Goal: Task Accomplishment & Management: Complete application form

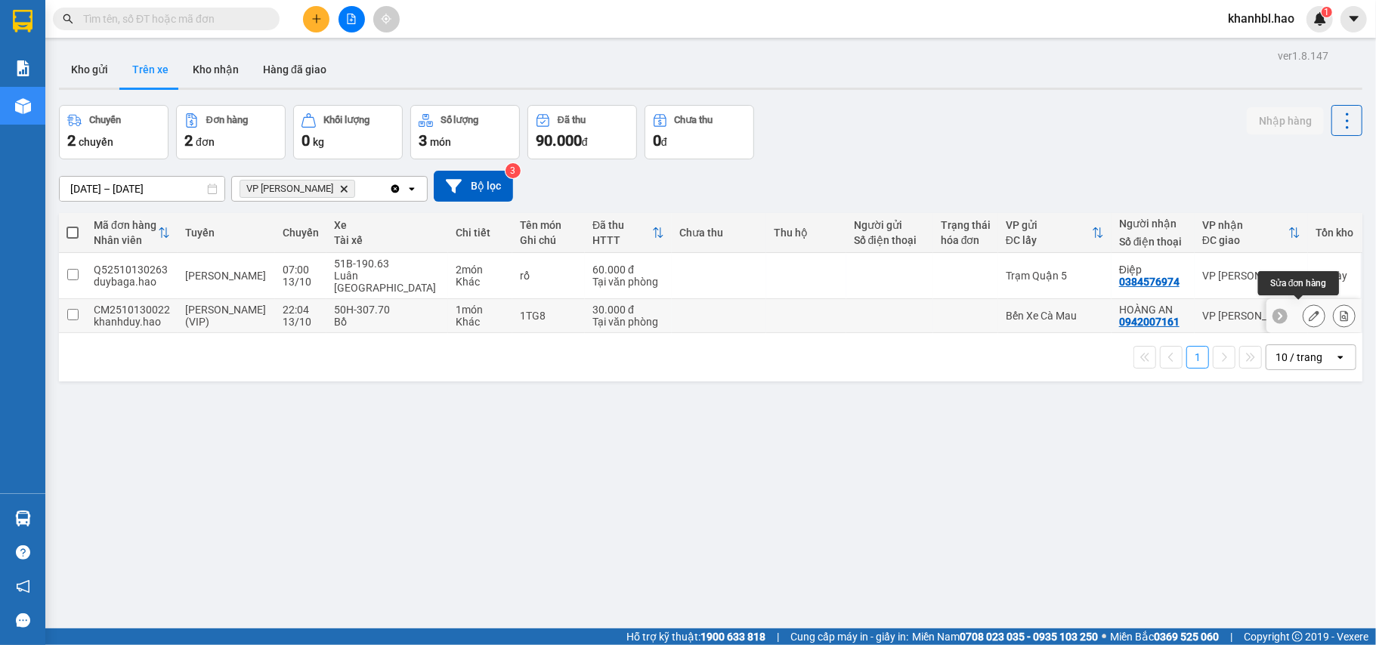
click at [1309, 311] on icon at bounding box center [1314, 316] width 11 height 11
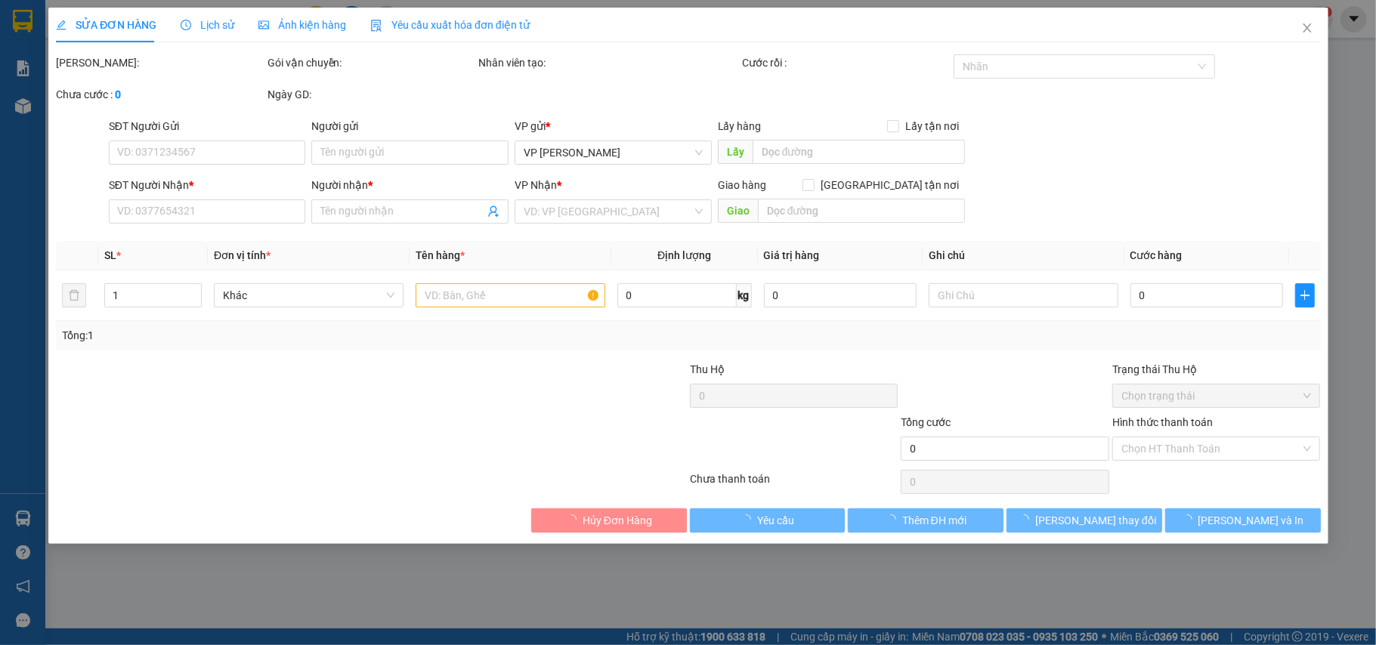
type input "0942007161"
type input "HOÀNG AN"
type input "30.000"
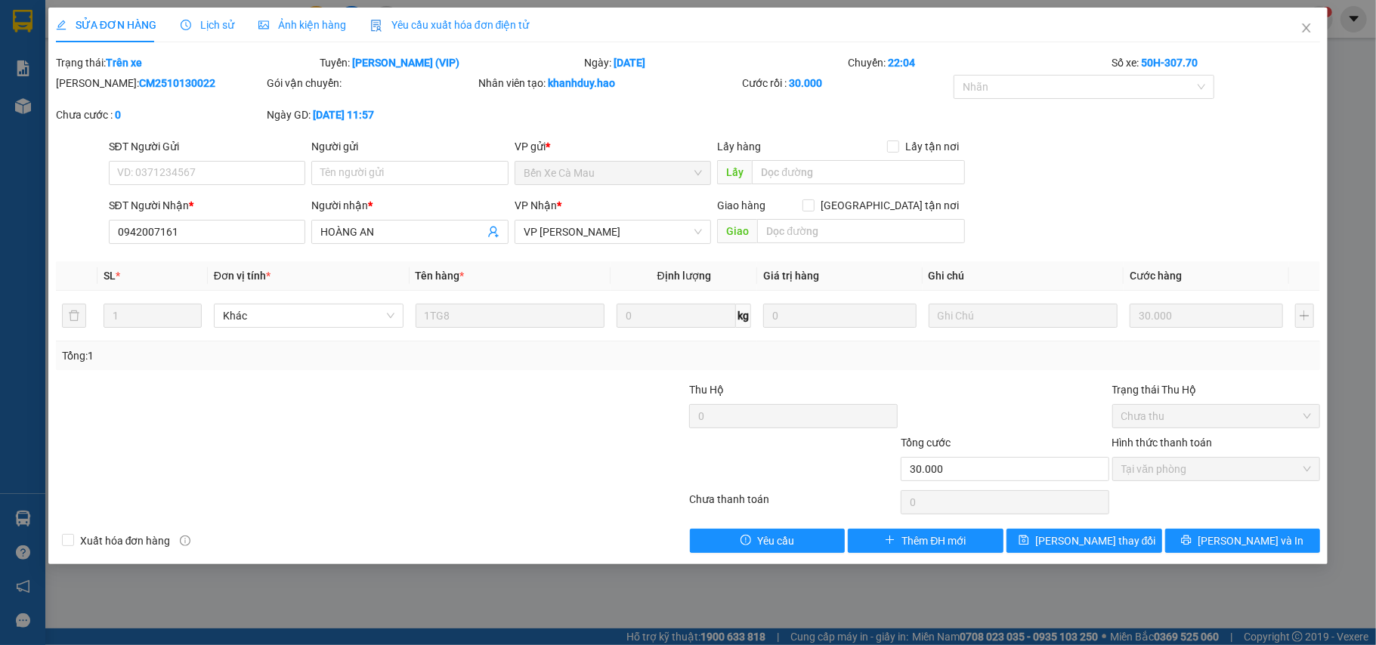
click at [289, 25] on span "Ảnh kiện hàng" at bounding box center [302, 25] width 88 height 12
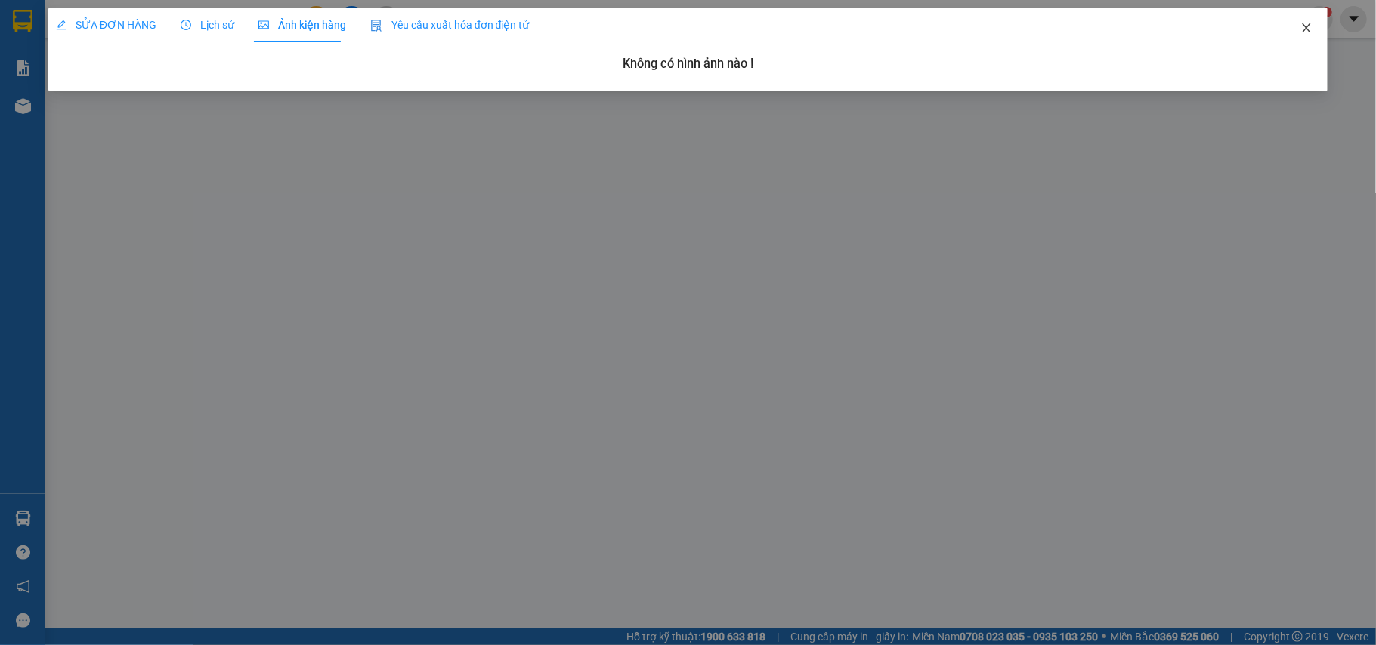
click at [1307, 26] on icon "close" at bounding box center [1307, 28] width 12 height 12
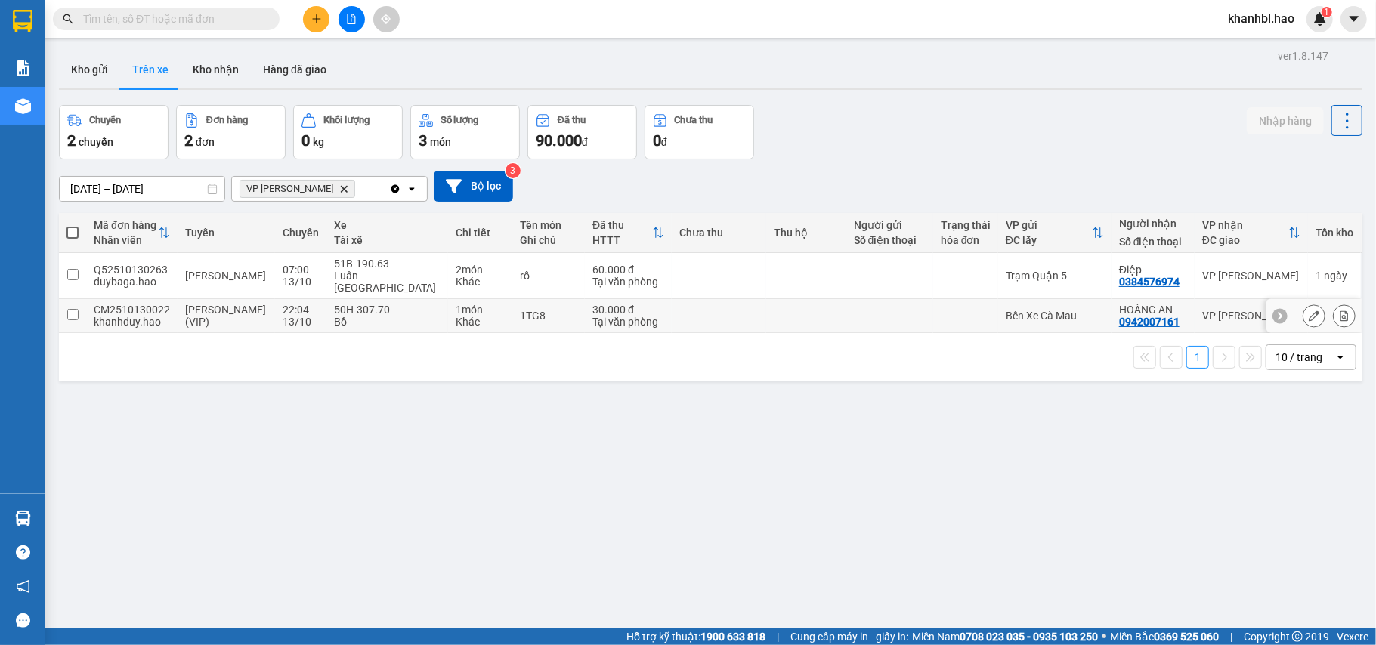
click at [817, 307] on td at bounding box center [806, 316] width 80 height 34
checkbox input "true"
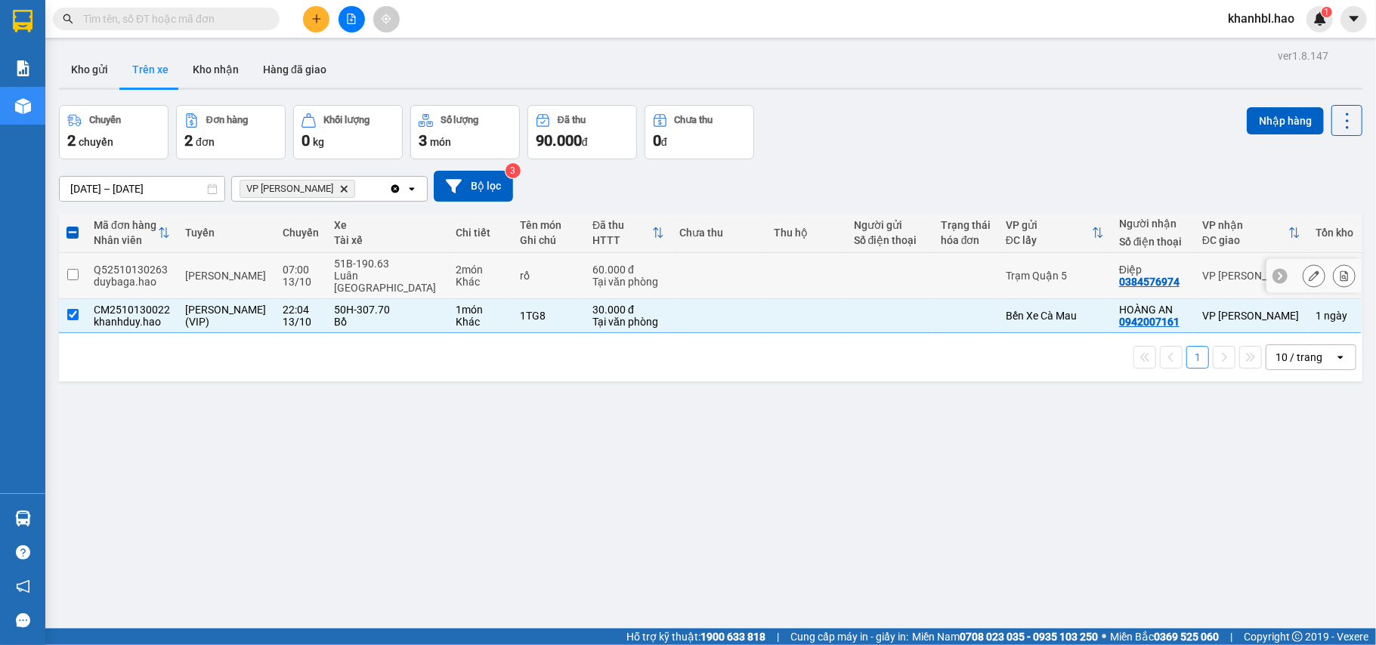
click at [814, 269] on td at bounding box center [806, 276] width 80 height 46
checkbox input "true"
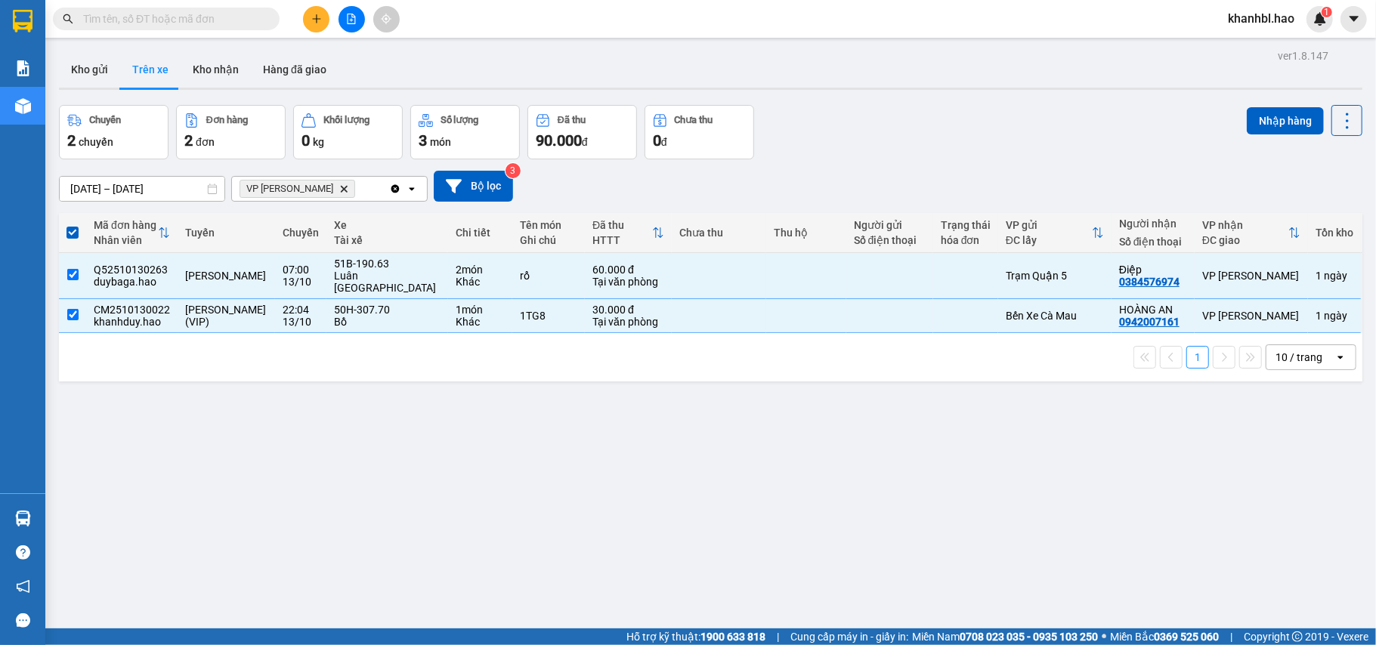
click at [1270, 105] on div "Nhập hàng" at bounding box center [1305, 120] width 116 height 31
click at [1267, 116] on button "Nhập hàng" at bounding box center [1285, 120] width 77 height 27
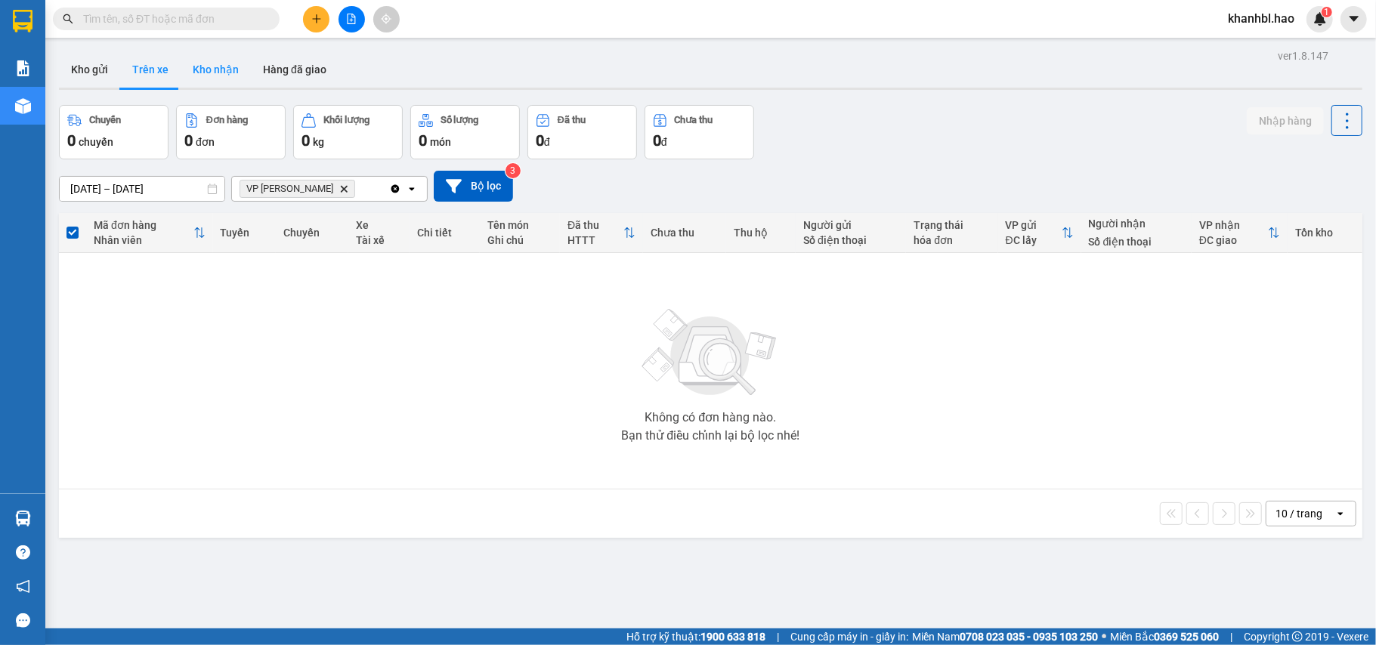
click at [227, 57] on button "Kho nhận" at bounding box center [216, 69] width 70 height 36
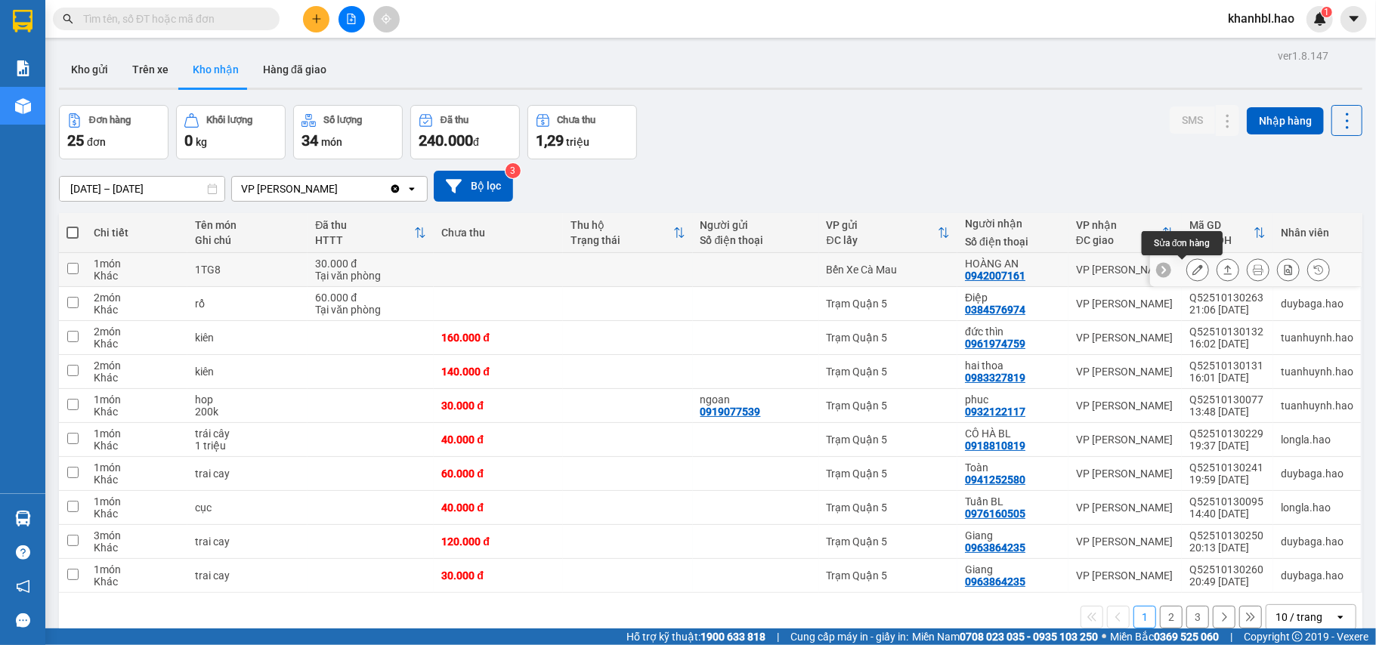
click at [1193, 270] on icon at bounding box center [1198, 270] width 11 height 11
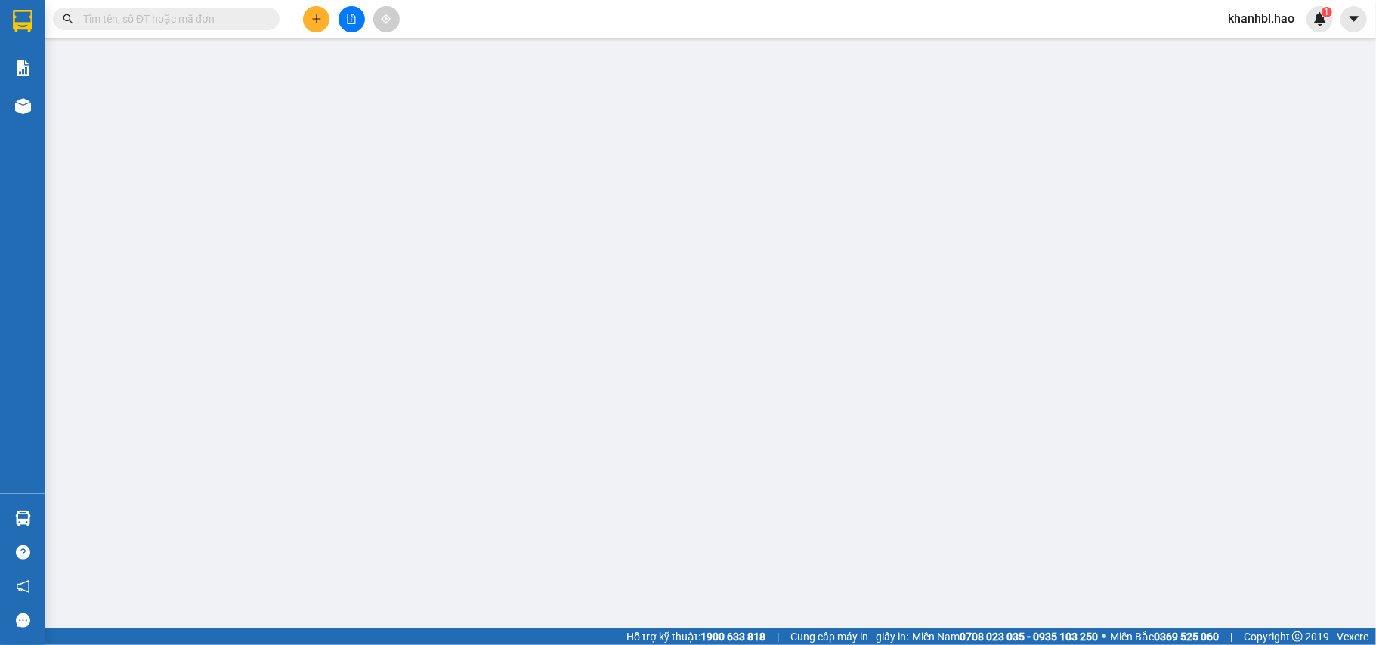
type input "0942007161"
type input "HOÀNG AN"
type input "30.000"
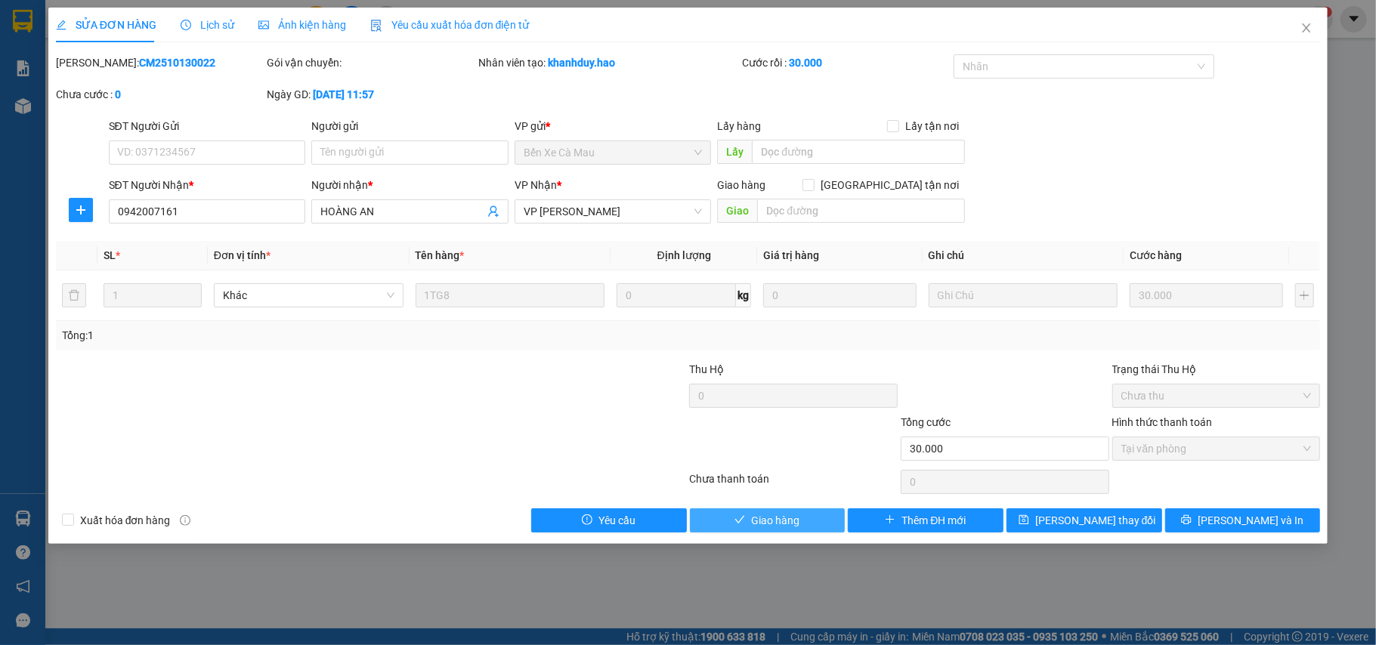
drag, startPoint x: 801, startPoint y: 512, endPoint x: 883, endPoint y: 475, distance: 90.6
click at [814, 521] on button "Giao hàng" at bounding box center [768, 521] width 156 height 24
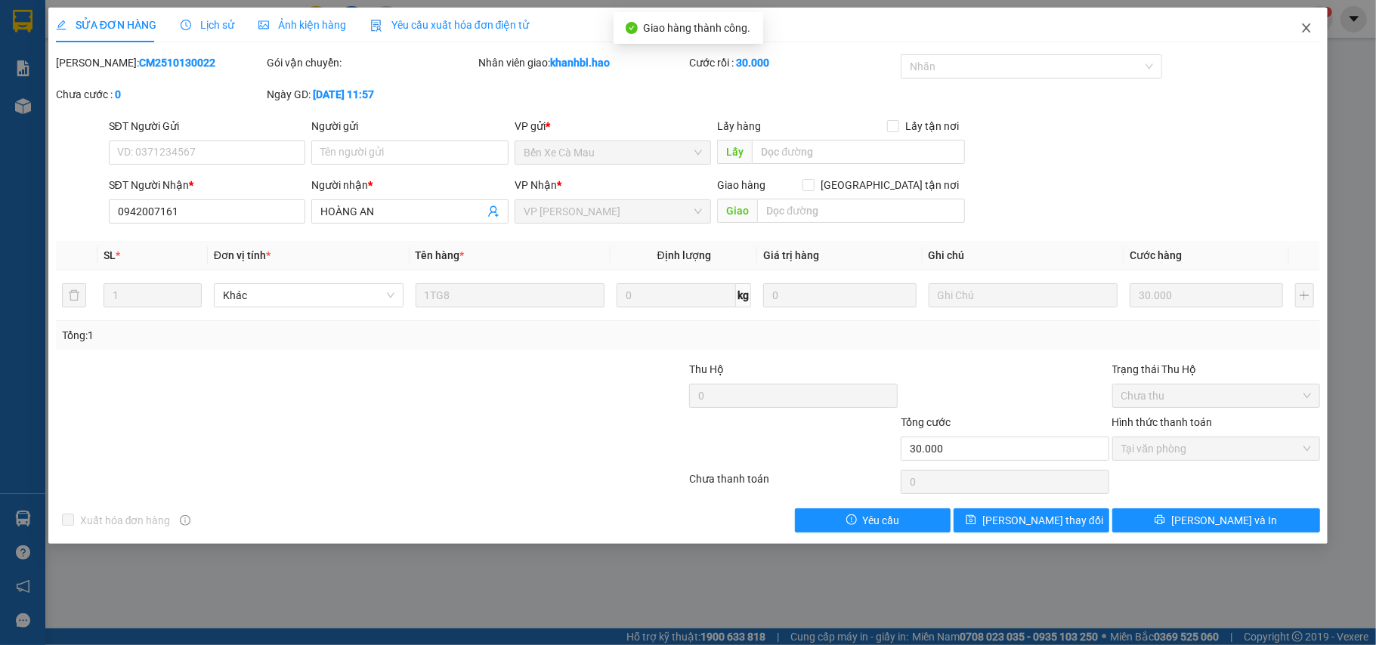
click at [1306, 27] on icon "close" at bounding box center [1307, 27] width 8 height 9
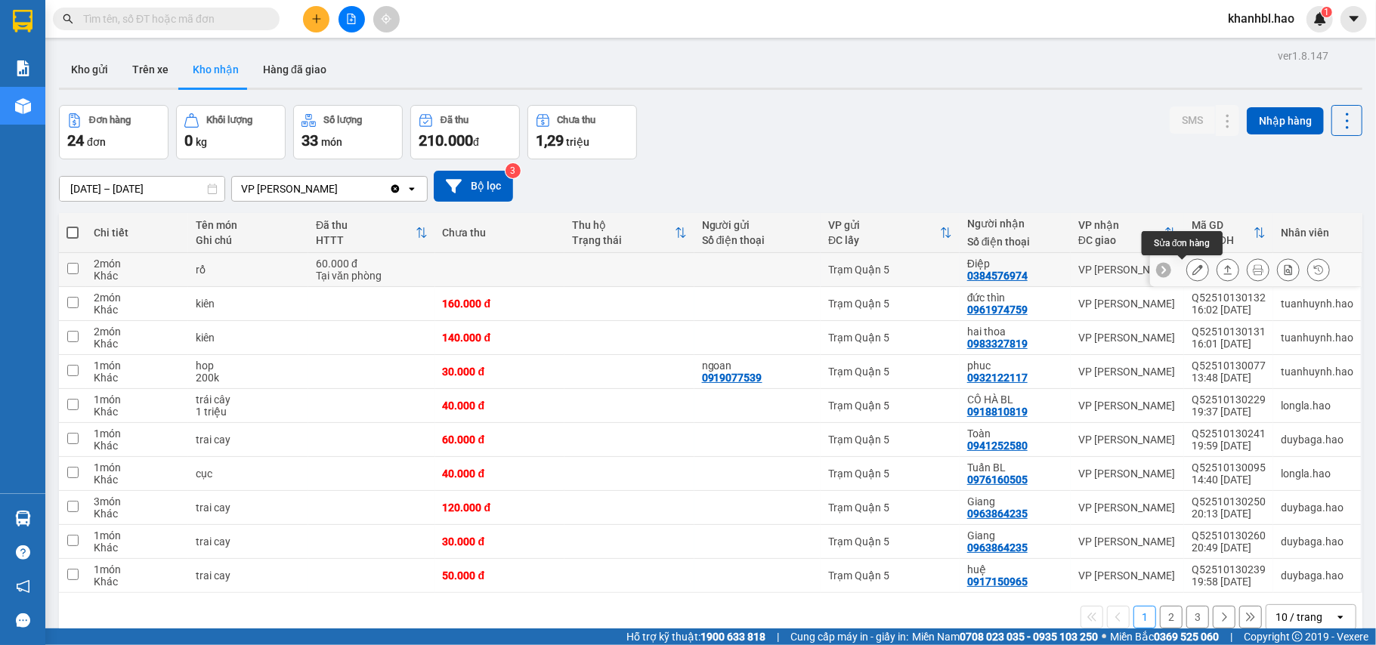
click at [1193, 268] on icon at bounding box center [1198, 270] width 11 height 11
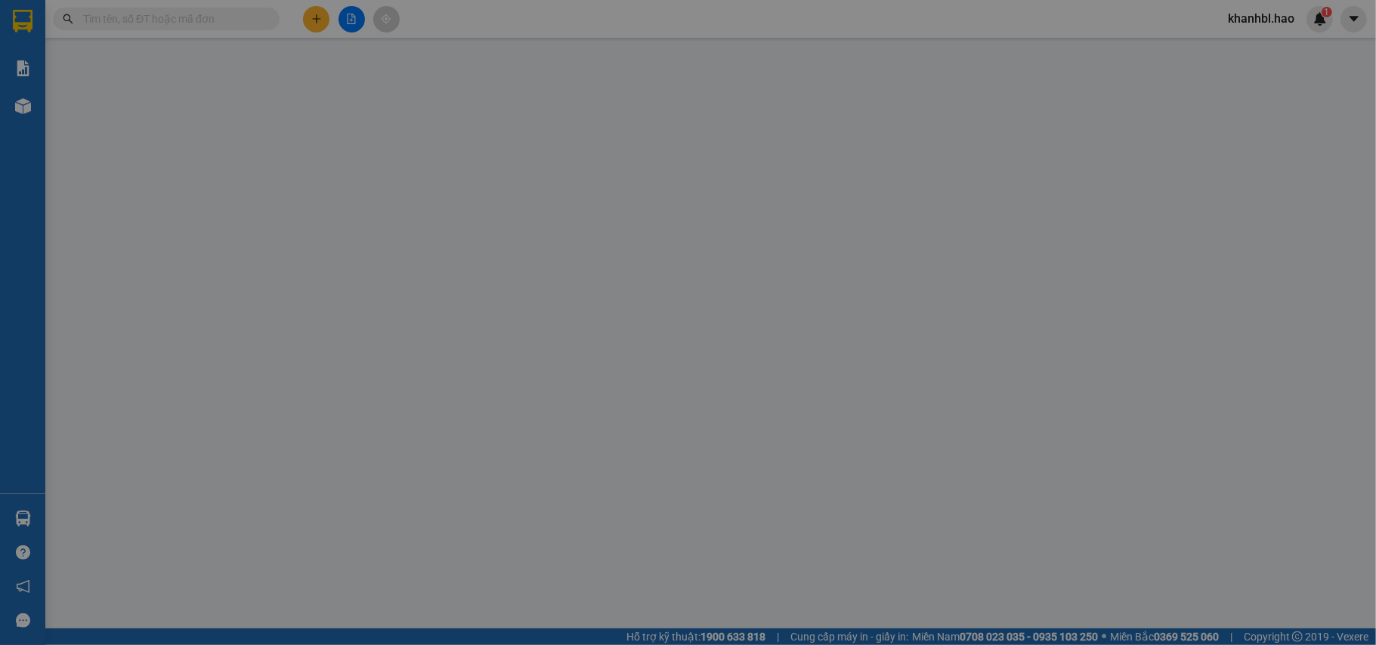
type input "0384576974"
type input "Điệp"
type input "60.000"
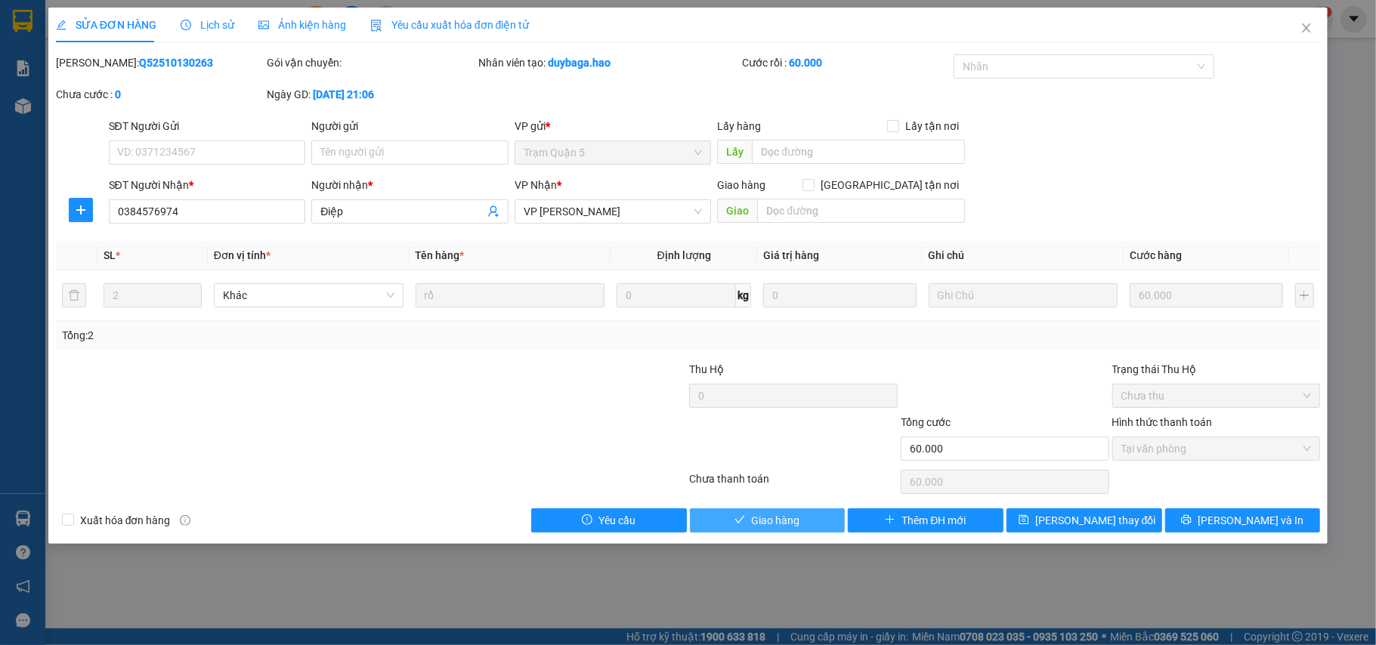
drag, startPoint x: 781, startPoint y: 524, endPoint x: 969, endPoint y: 385, distance: 232.9
click at [790, 521] on span "Giao hàng" at bounding box center [775, 520] width 48 height 17
type input "0"
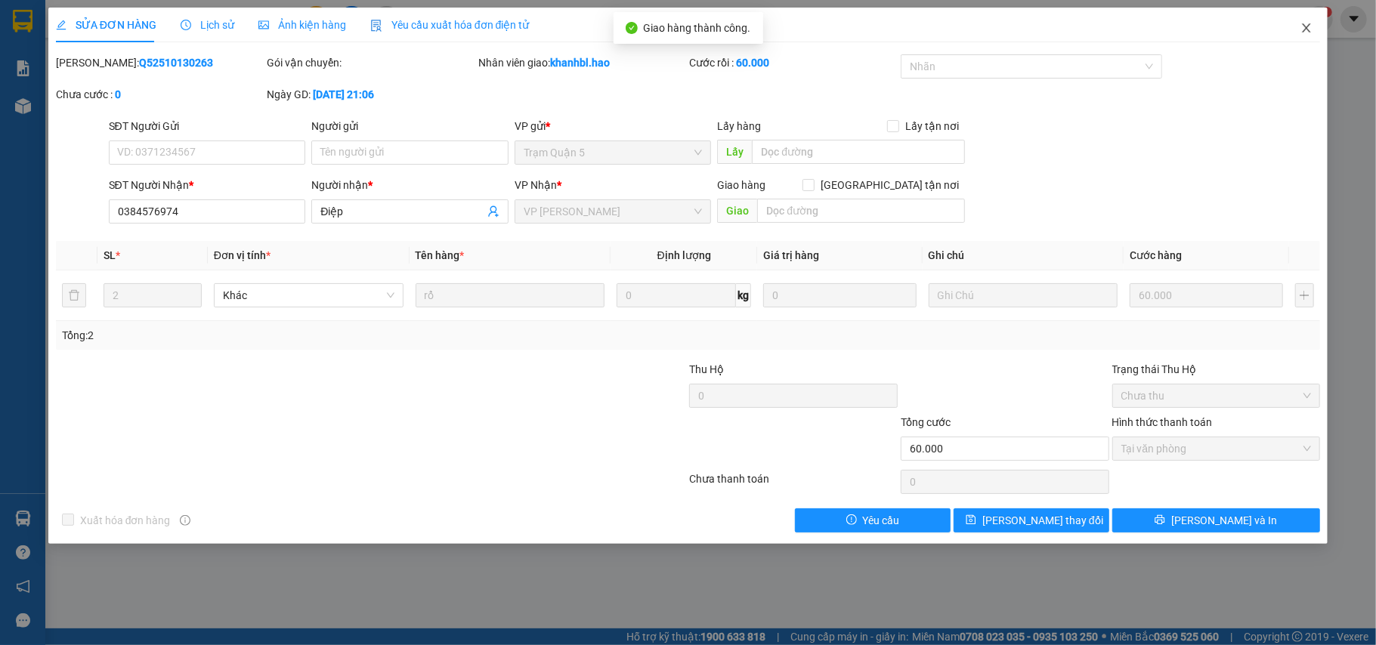
click at [1307, 24] on icon "close" at bounding box center [1307, 28] width 12 height 12
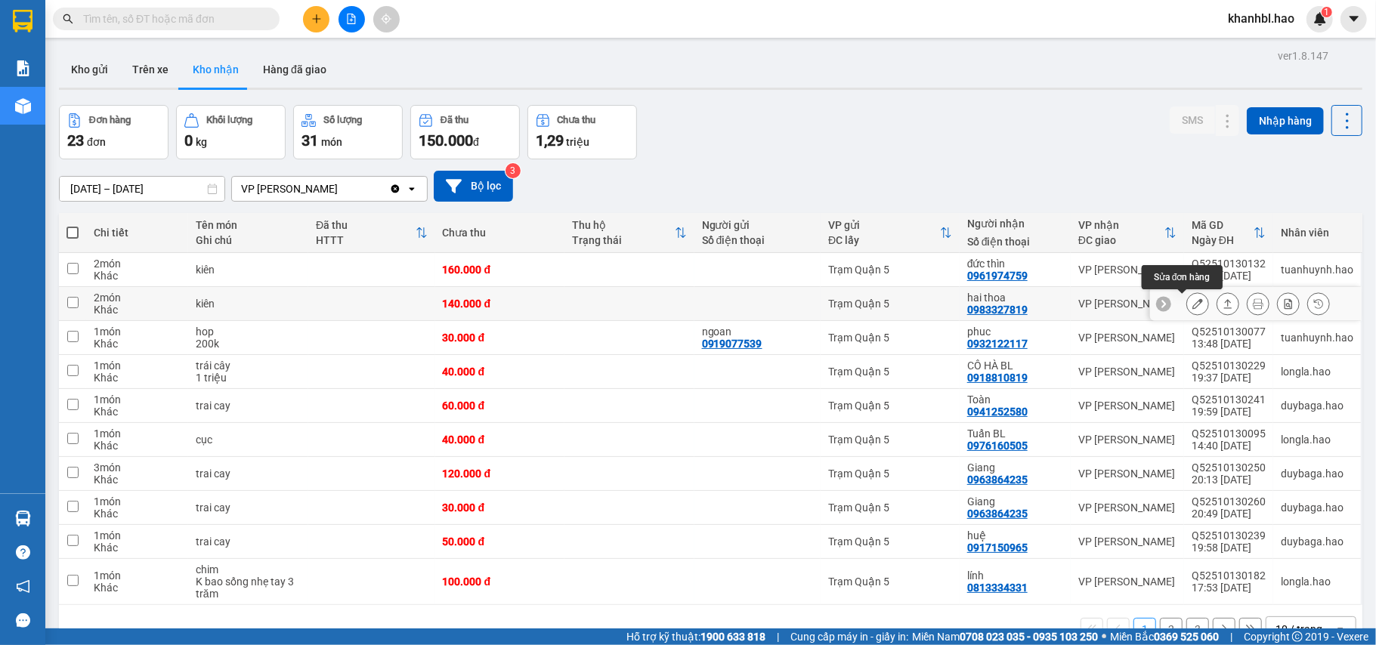
click at [1193, 304] on icon at bounding box center [1198, 304] width 11 height 11
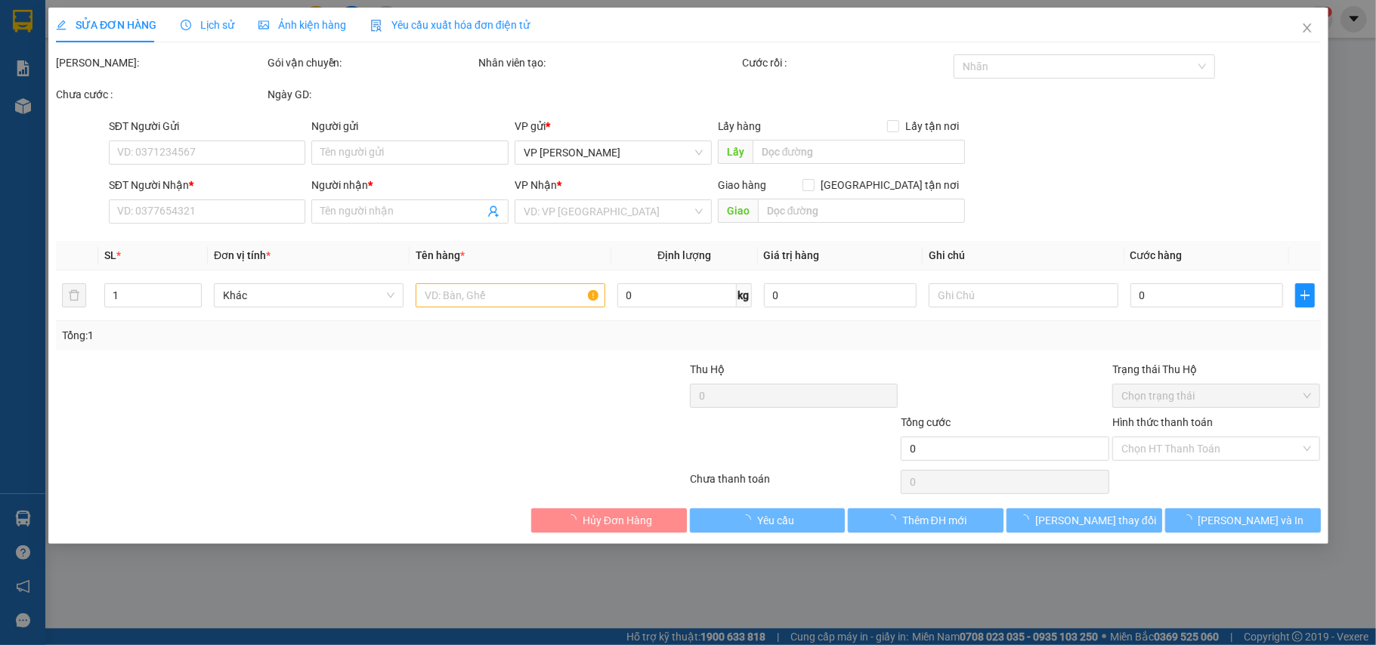
type input "0983327819"
type input "hai thoa"
type input "140.000"
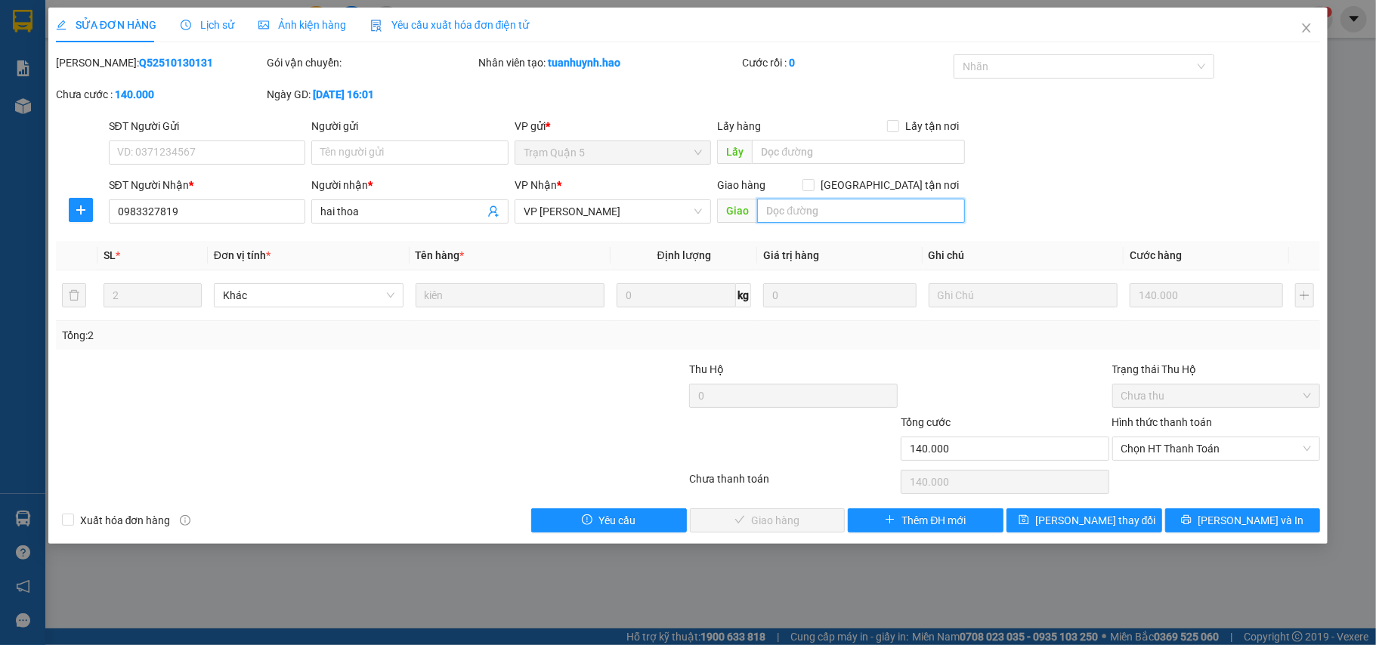
click at [837, 207] on input "text" at bounding box center [861, 211] width 208 height 24
type input "20K"
click at [1081, 525] on span "[PERSON_NAME] thay đổi" at bounding box center [1095, 520] width 121 height 17
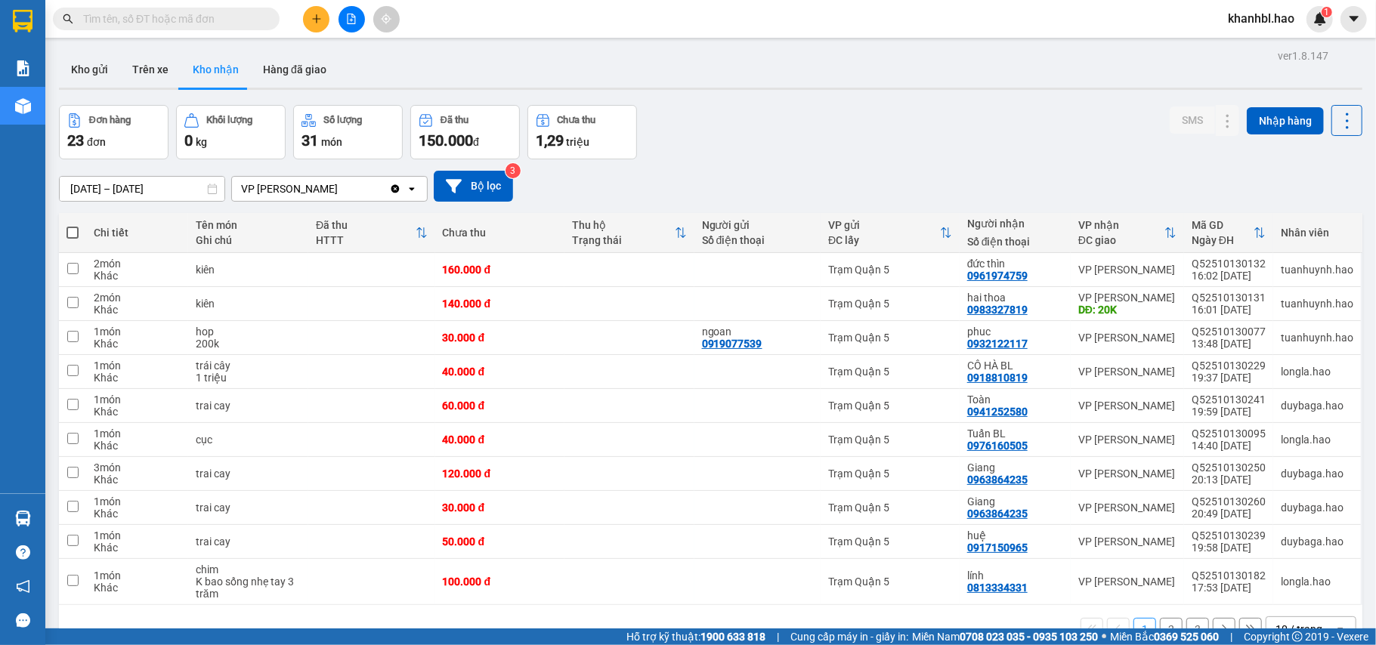
click at [206, 59] on button "Kho nhận" at bounding box center [216, 69] width 70 height 36
click at [1193, 304] on icon at bounding box center [1198, 304] width 11 height 11
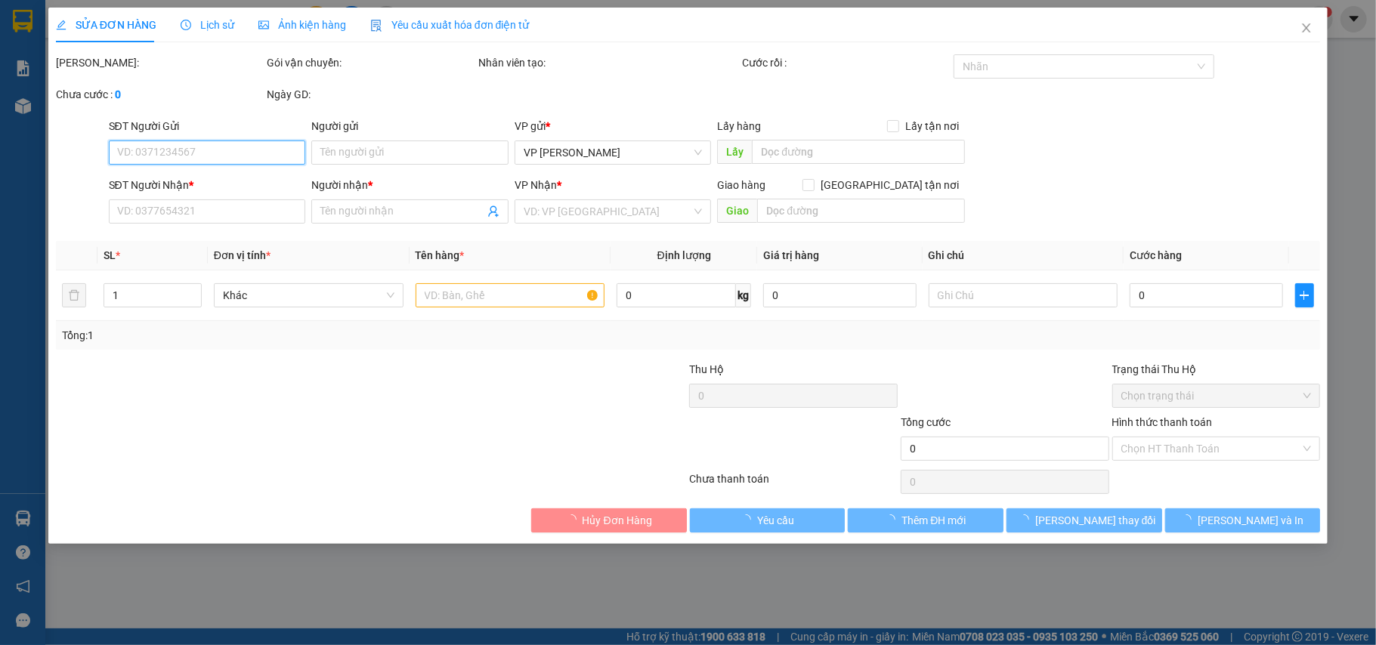
type input "0983327819"
type input "hai thoa"
type input "20K"
type input "140.000"
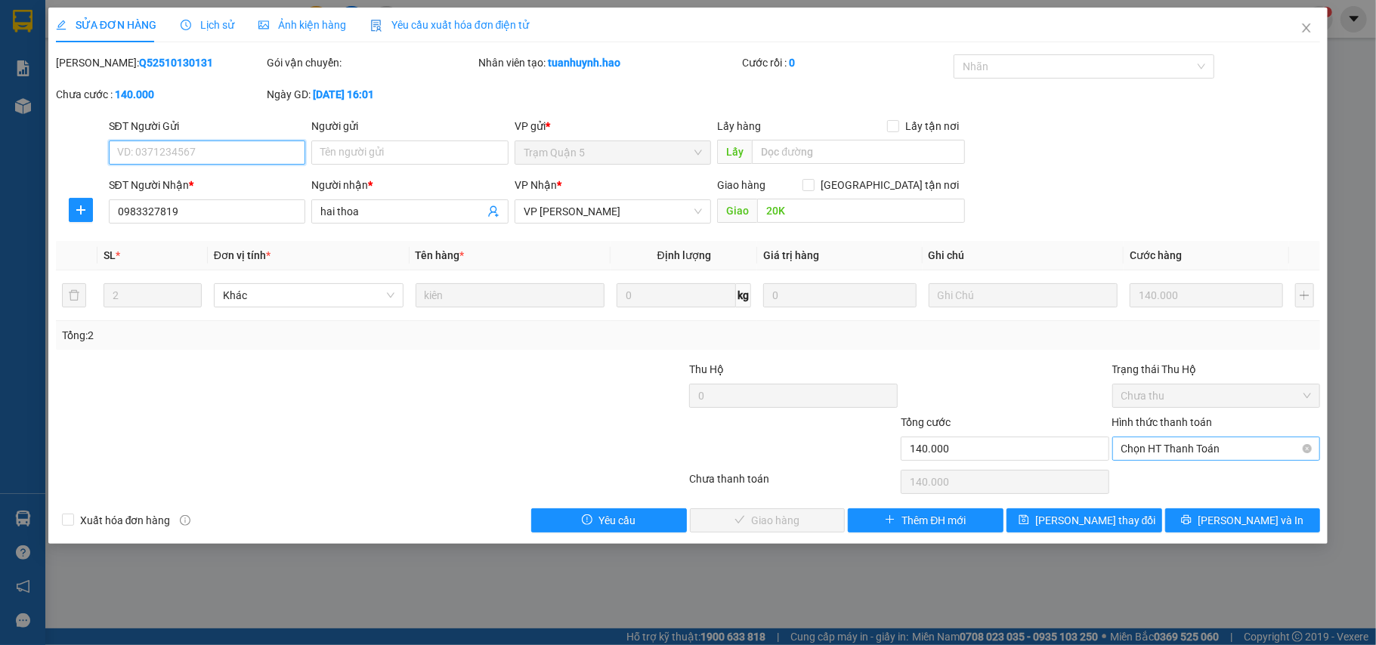
click at [1264, 449] on span "Chọn HT Thanh Toán" at bounding box center [1217, 449] width 190 height 23
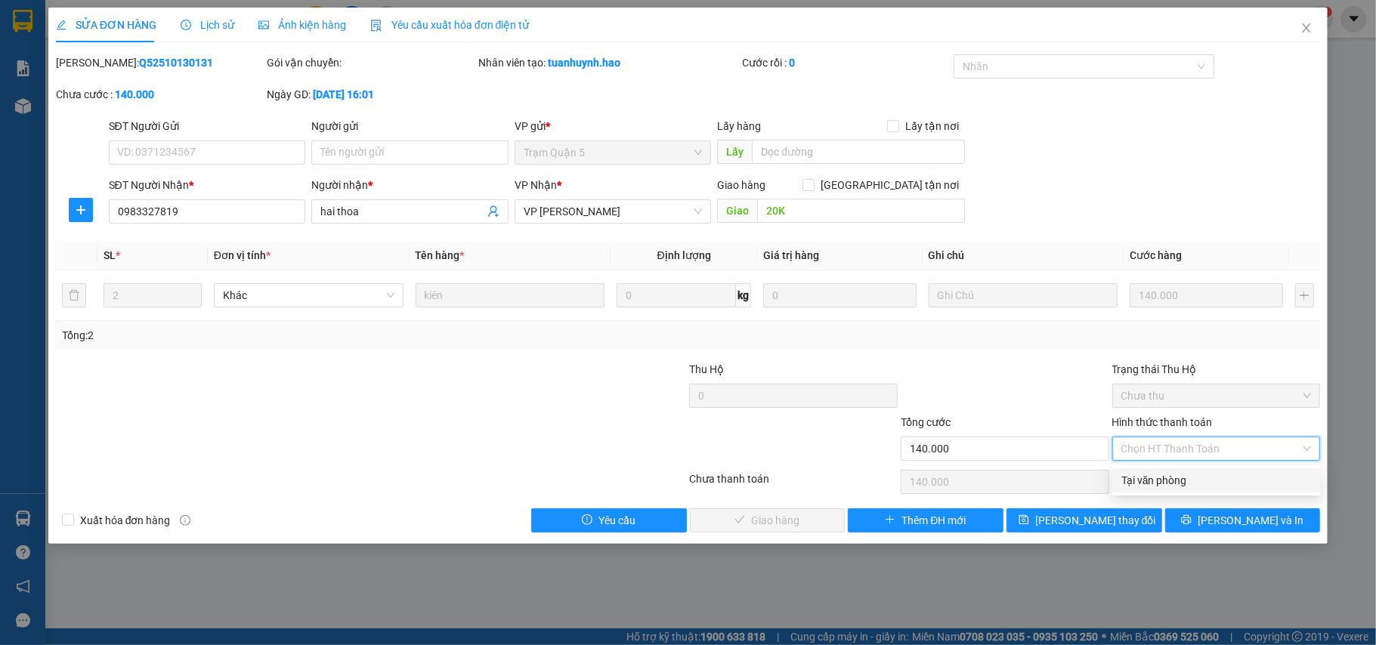
click at [1161, 478] on div "Tại văn phòng" at bounding box center [1217, 480] width 190 height 17
type input "0"
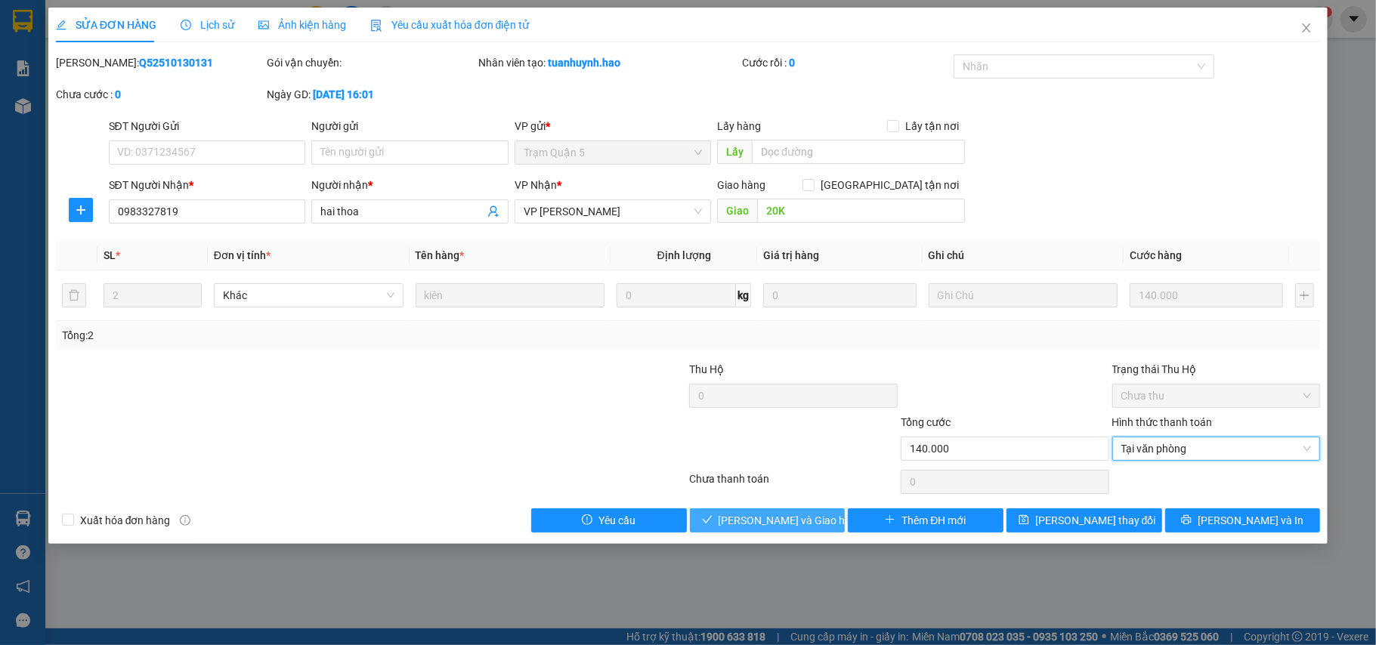
click at [807, 524] on span "[PERSON_NAME] và Giao hàng" at bounding box center [791, 520] width 145 height 17
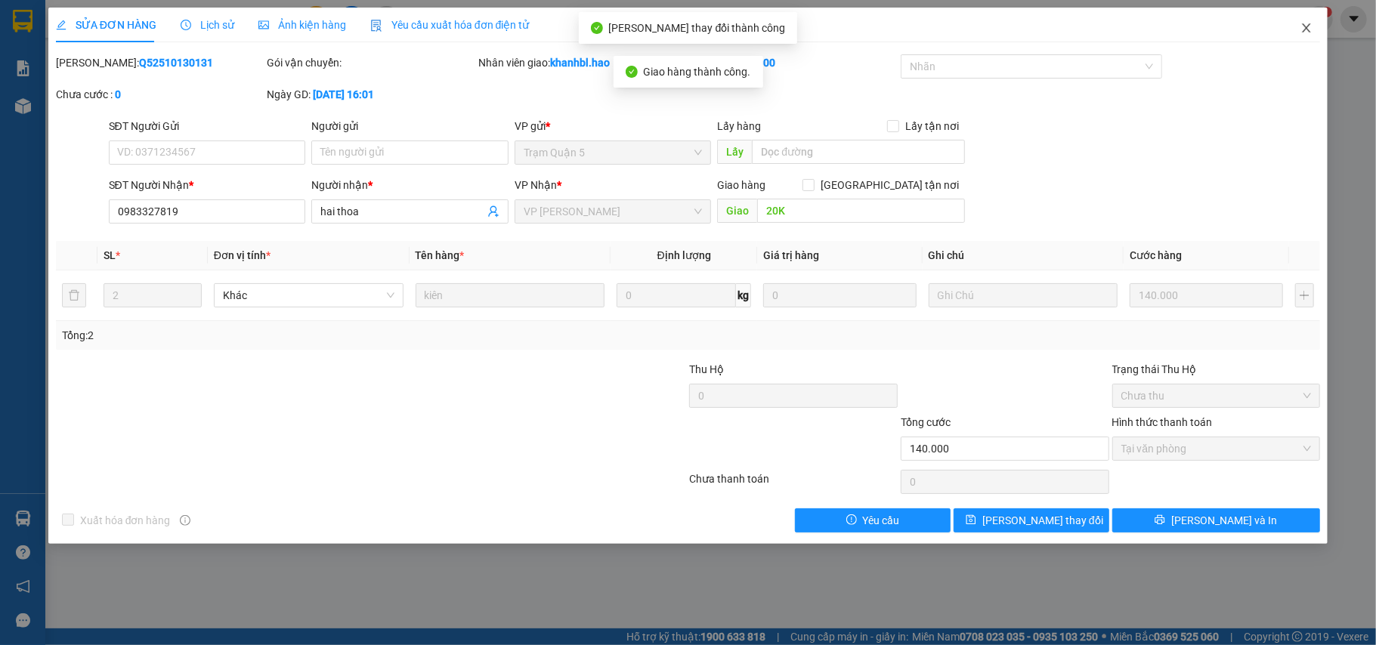
click at [1310, 28] on icon "close" at bounding box center [1307, 28] width 12 height 12
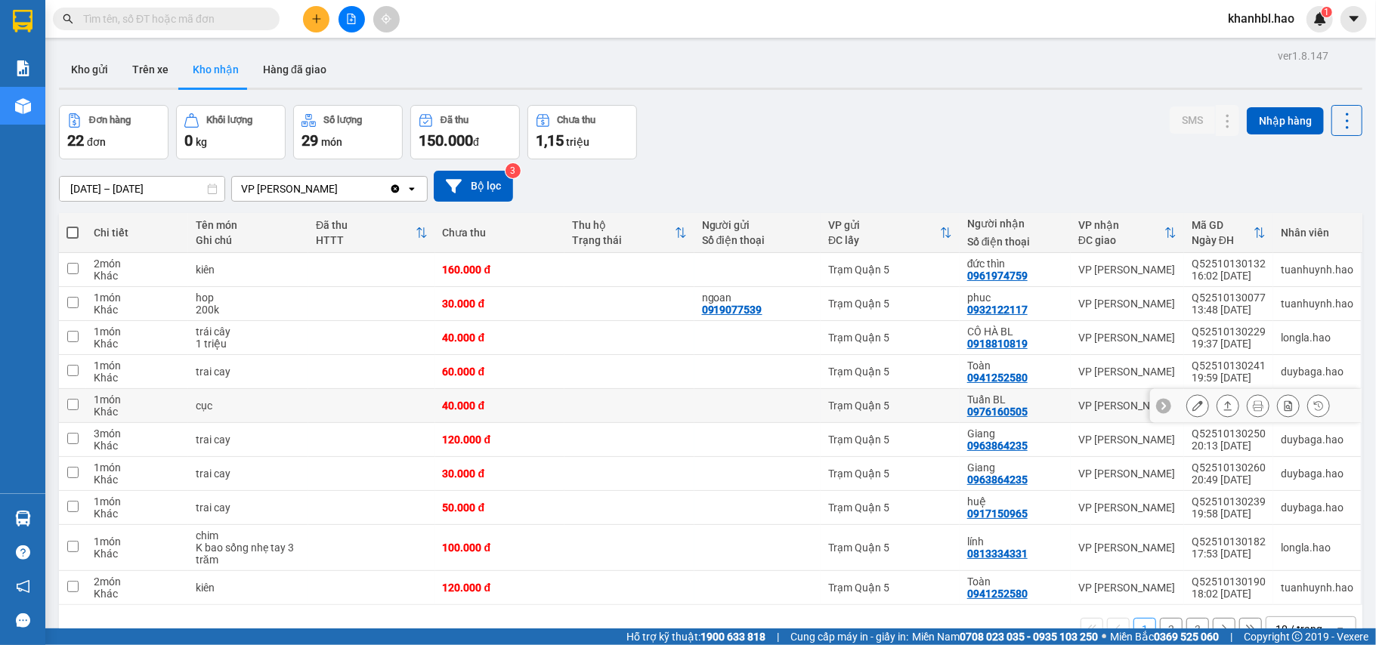
click at [1193, 409] on icon at bounding box center [1198, 406] width 11 height 11
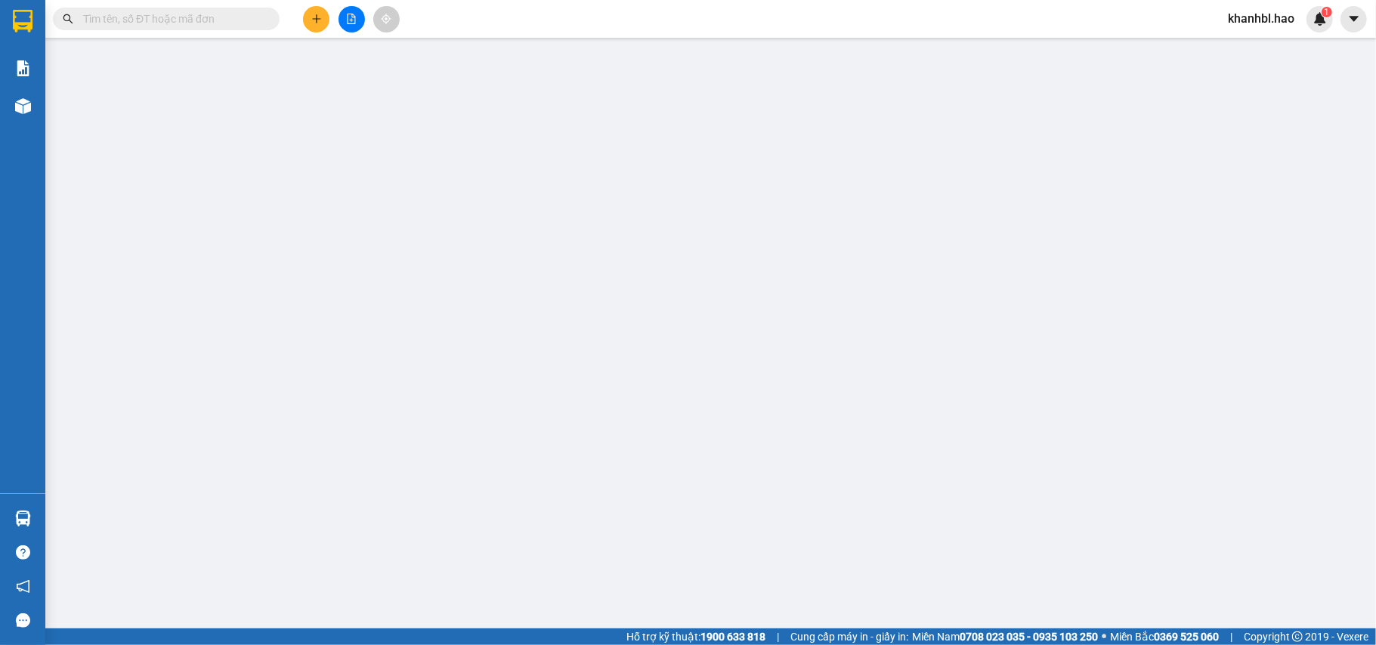
type input "0976160505"
type input "Tuấn BL"
type input "40.000"
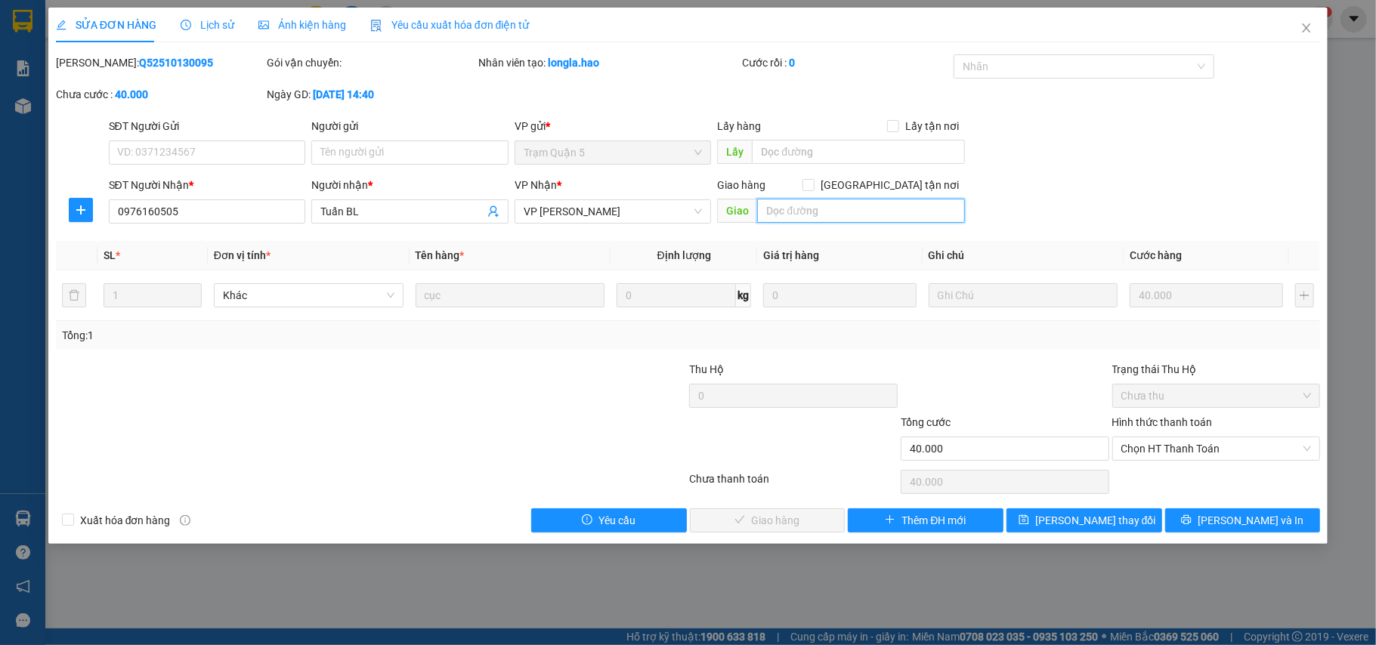
click at [809, 212] on input "text" at bounding box center [861, 211] width 208 height 24
type input "10K"
click at [1096, 520] on span "[PERSON_NAME] thay đổi" at bounding box center [1095, 520] width 121 height 17
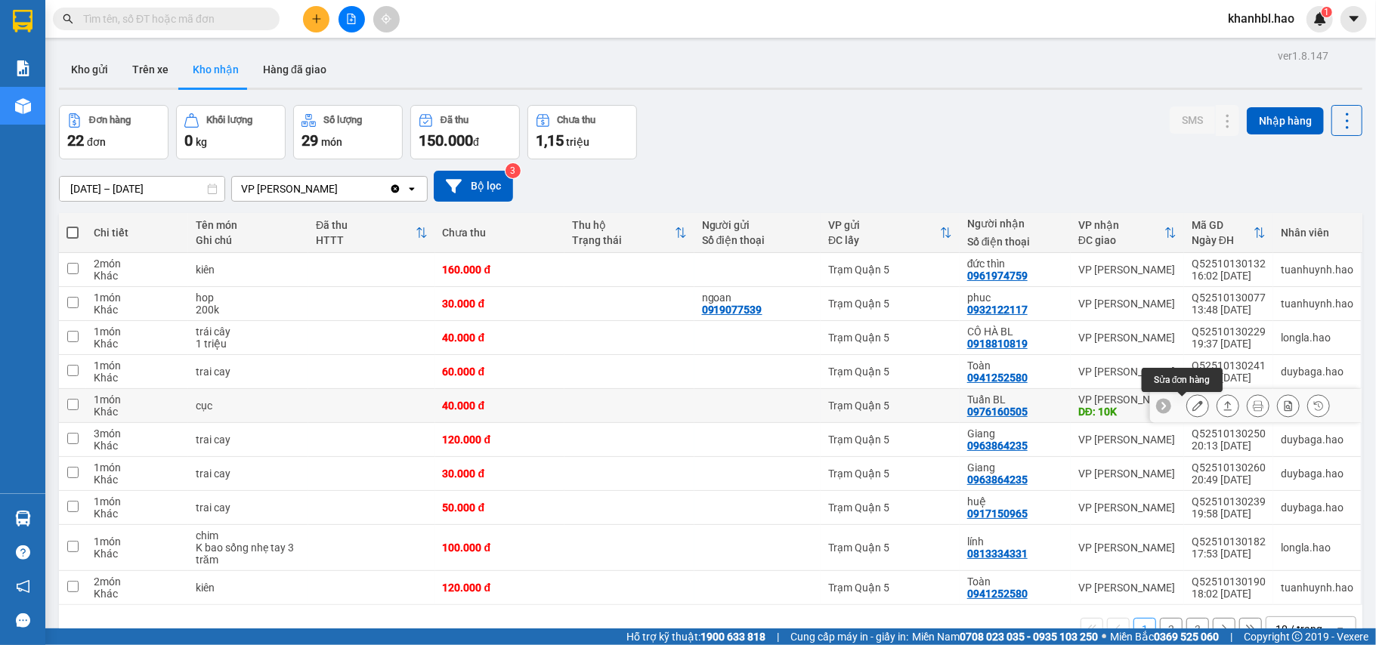
click at [1193, 406] on icon at bounding box center [1198, 406] width 11 height 11
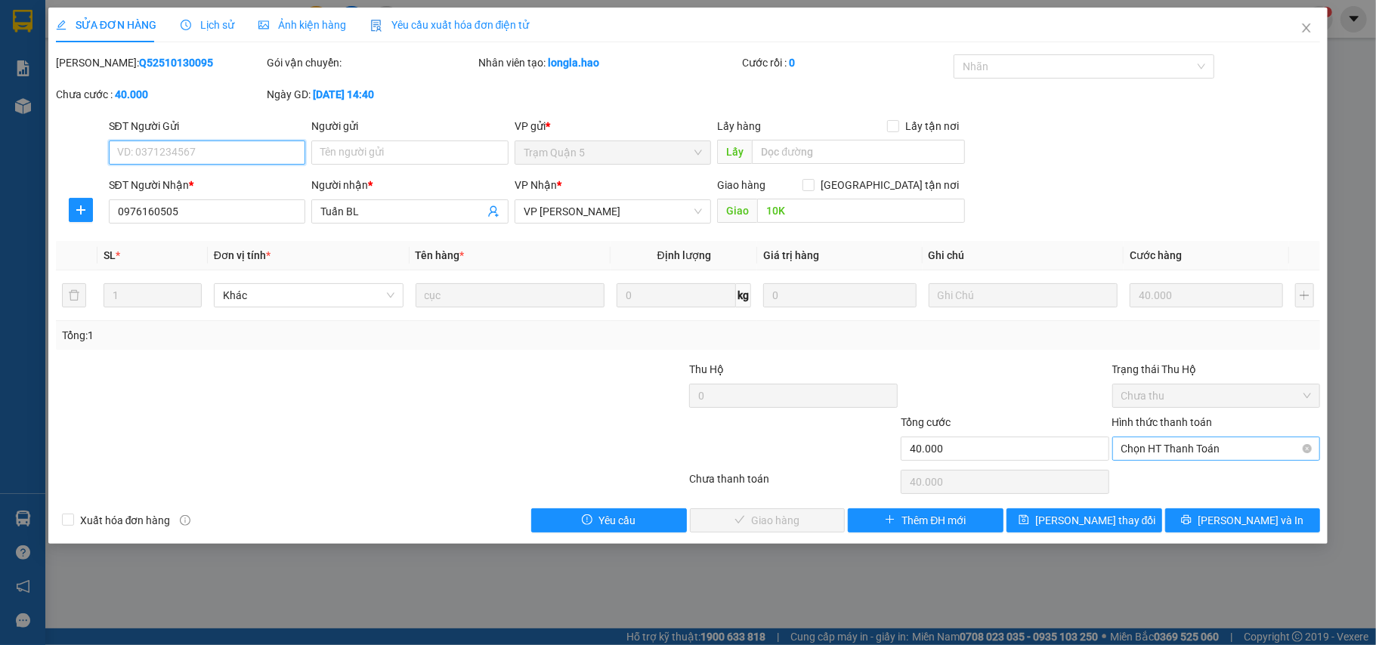
click at [1179, 449] on span "Chọn HT Thanh Toán" at bounding box center [1217, 449] width 190 height 23
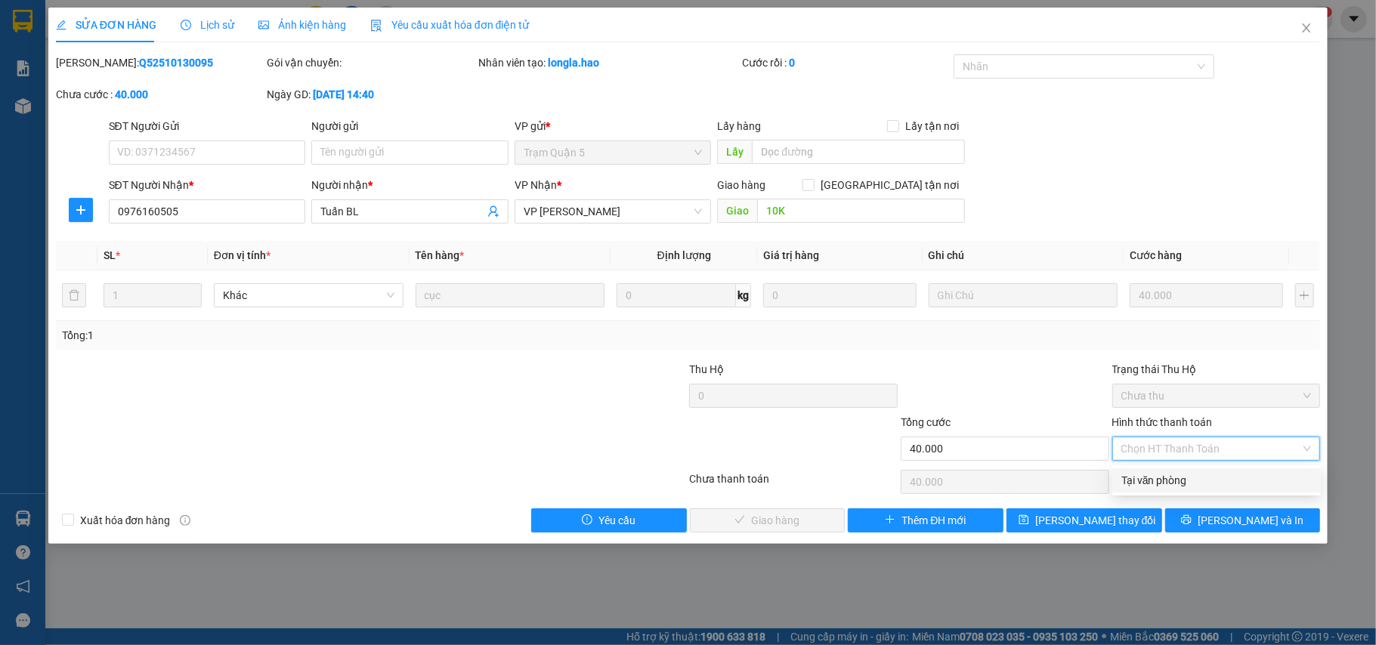
drag, startPoint x: 1158, startPoint y: 487, endPoint x: 977, endPoint y: 482, distance: 180.7
click at [1156, 487] on div "Tại văn phòng" at bounding box center [1217, 480] width 190 height 17
type input "0"
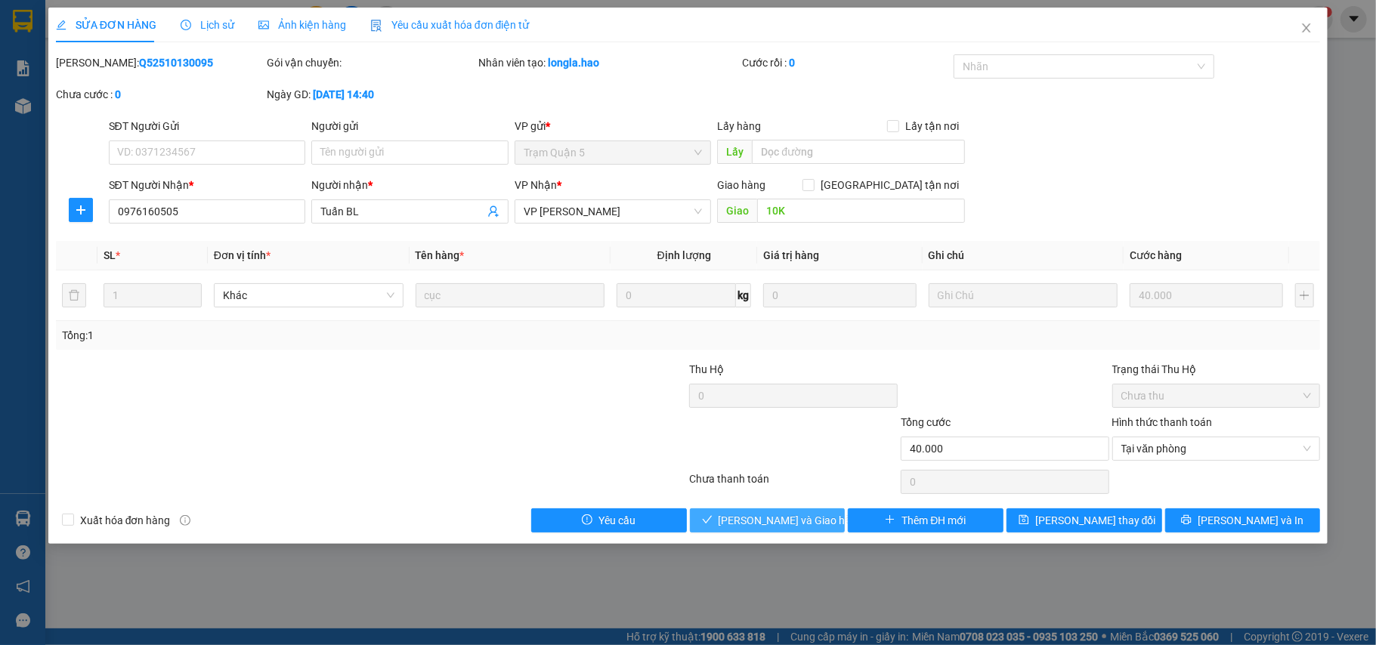
click at [804, 526] on span "[PERSON_NAME] và Giao hàng" at bounding box center [791, 520] width 145 height 17
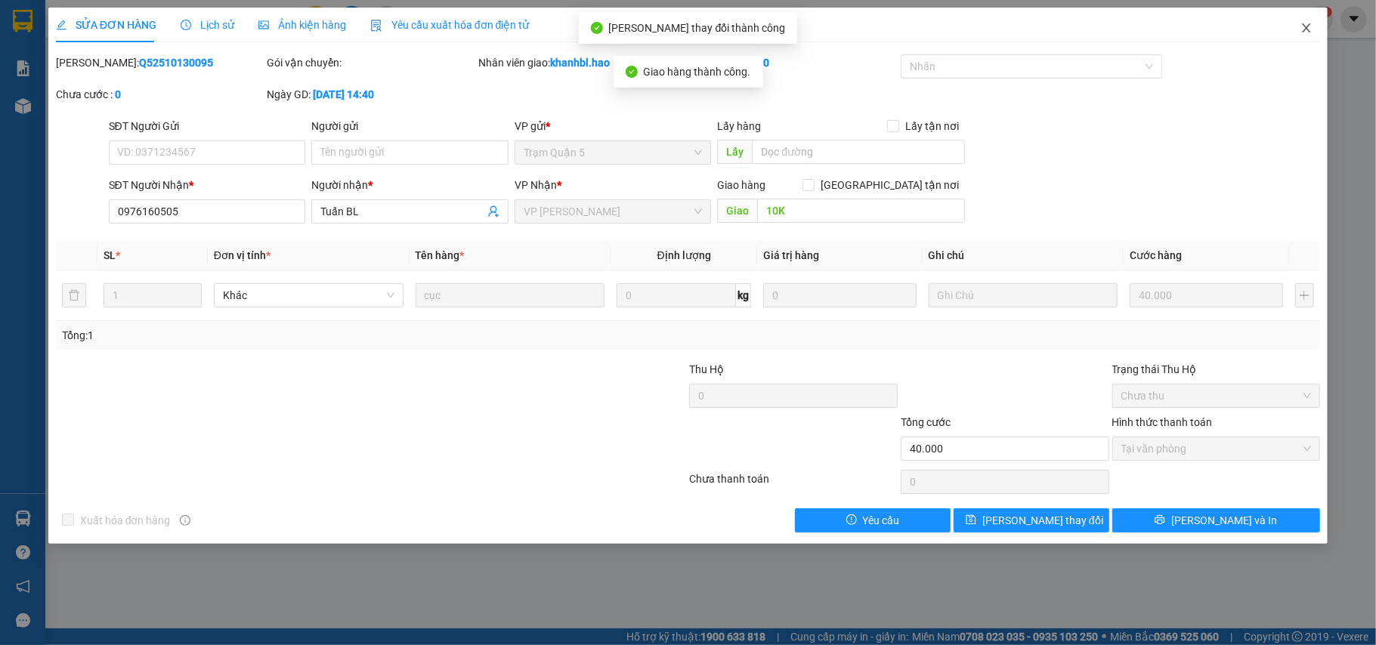
click at [1304, 25] on icon "close" at bounding box center [1307, 28] width 12 height 12
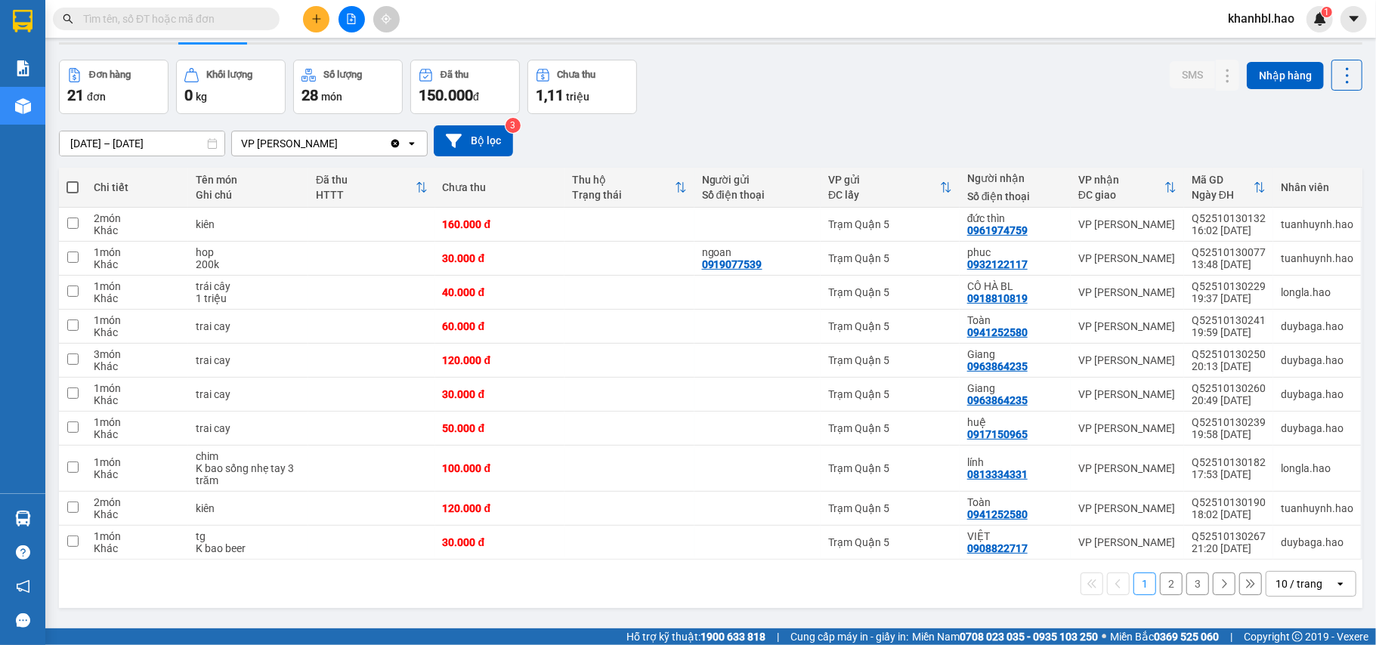
scroll to position [70, 0]
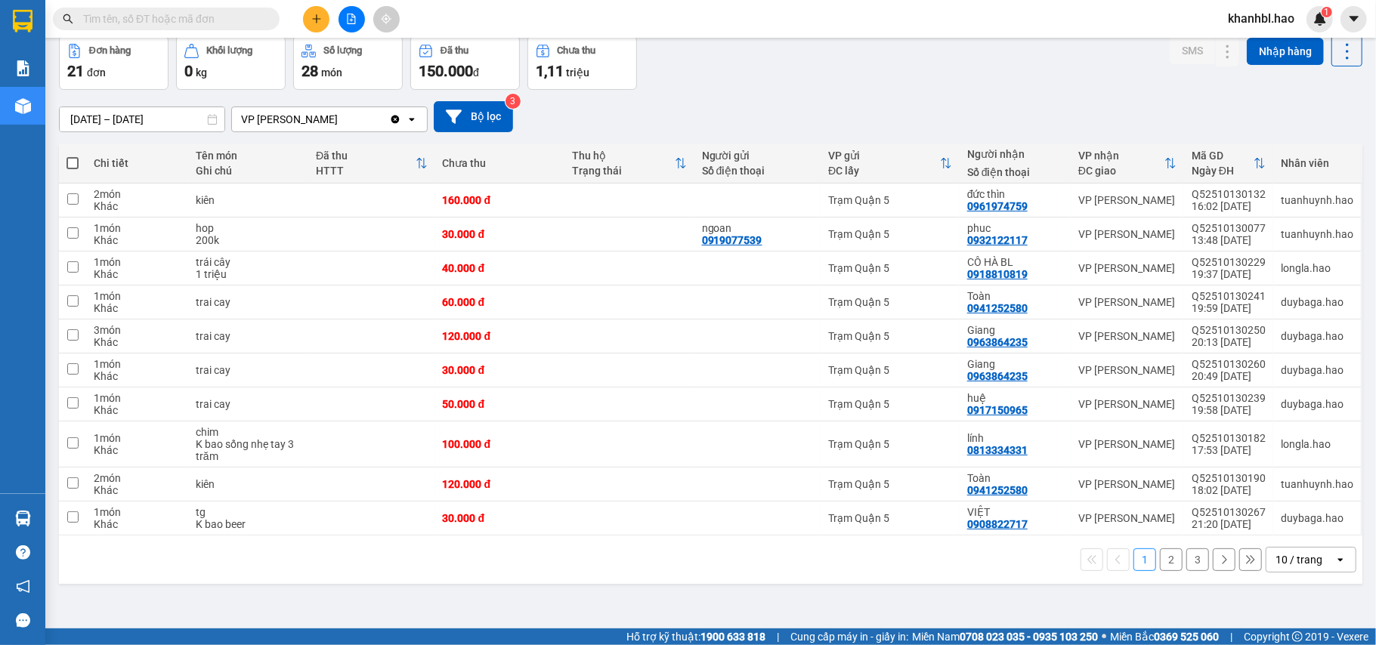
click at [1160, 568] on button "2" at bounding box center [1171, 560] width 23 height 23
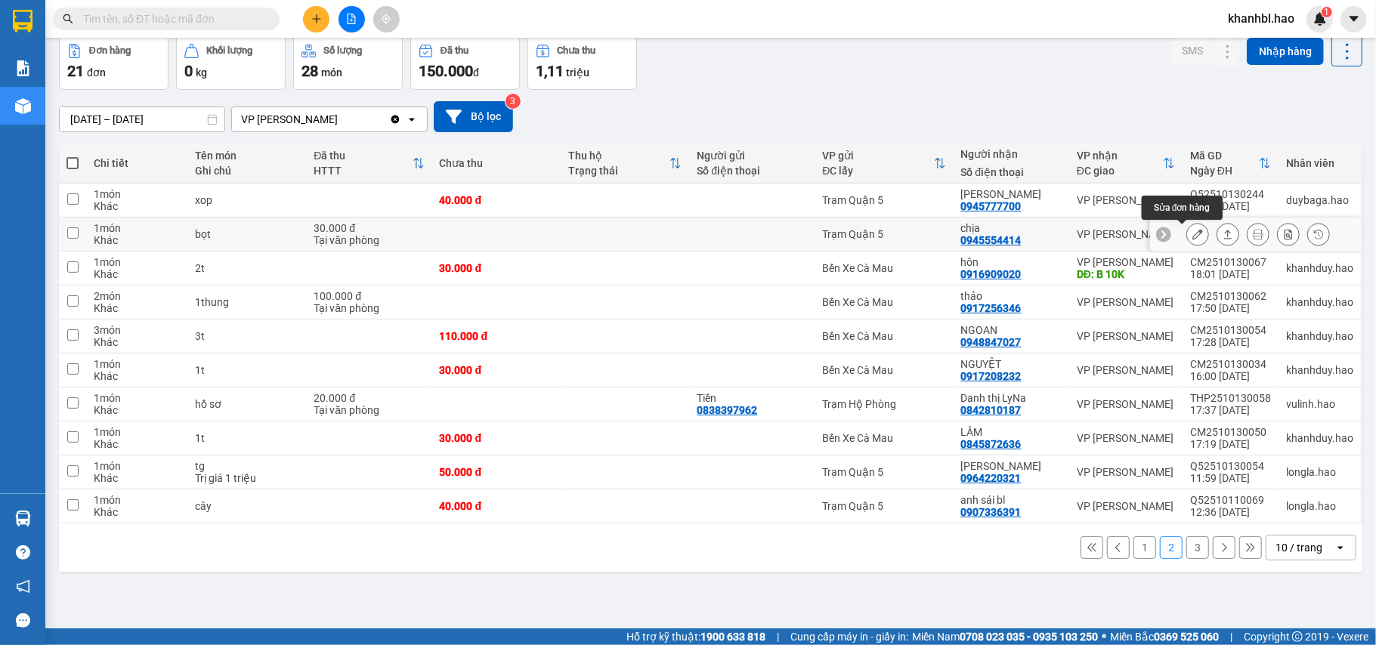
click at [1193, 237] on icon at bounding box center [1198, 234] width 11 height 11
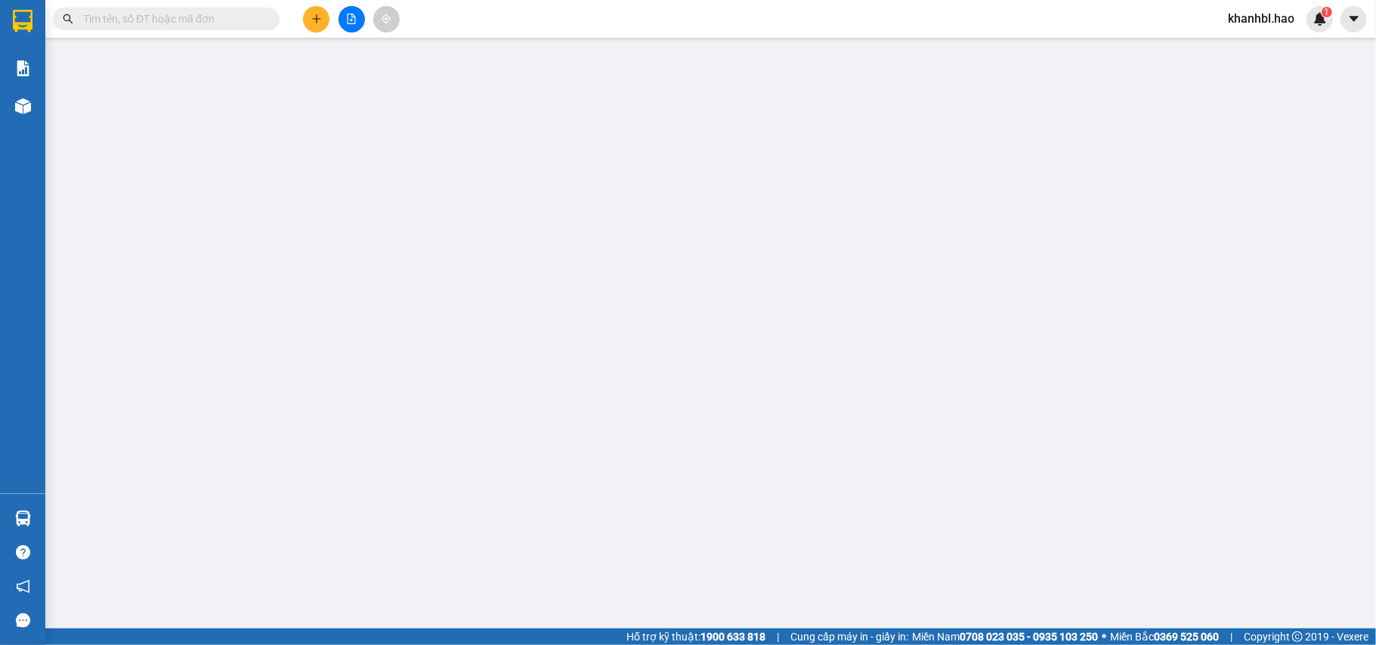
type input "0945554414"
type input "chịa"
type input "30.000"
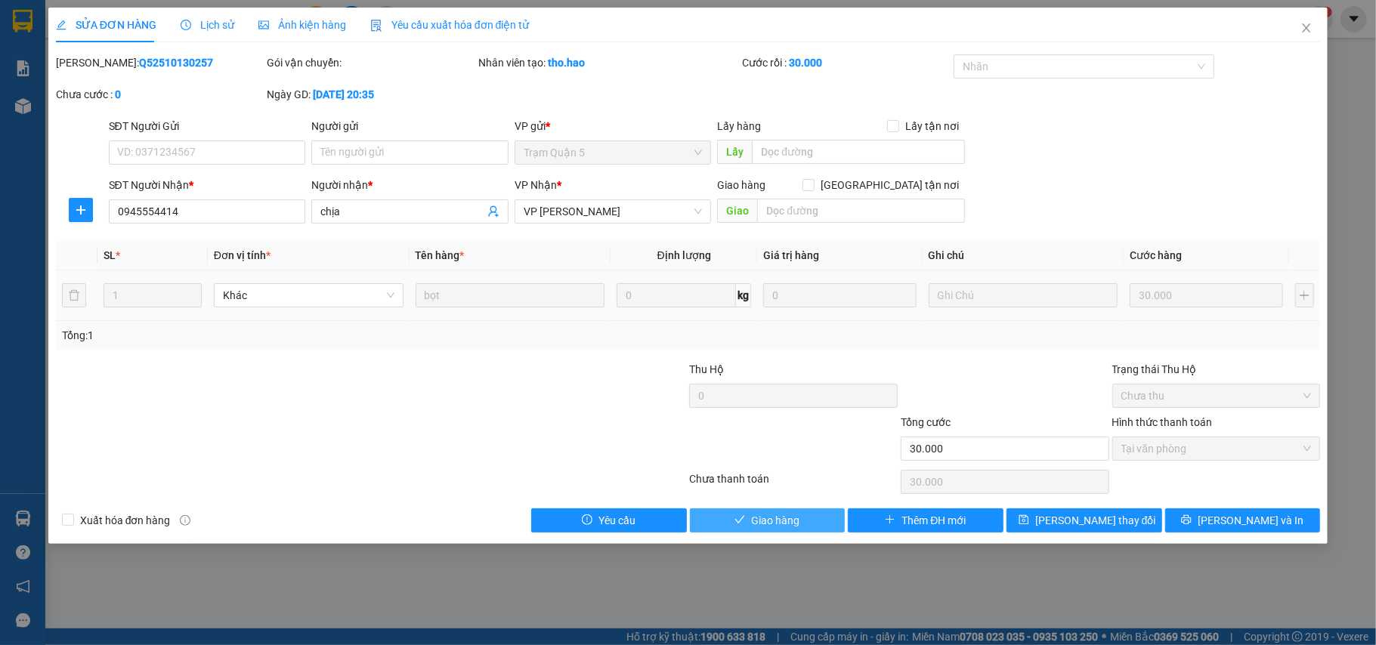
drag, startPoint x: 816, startPoint y: 518, endPoint x: 1047, endPoint y: 288, distance: 326.0
click at [825, 506] on div "Total Paid Fee 30.000 Total UnPaid Fee 0 Cash Collection Total Fee Mã ĐH: Q5251…" at bounding box center [688, 293] width 1265 height 478
click at [794, 521] on span "Giao hàng" at bounding box center [775, 520] width 48 height 17
type input "0"
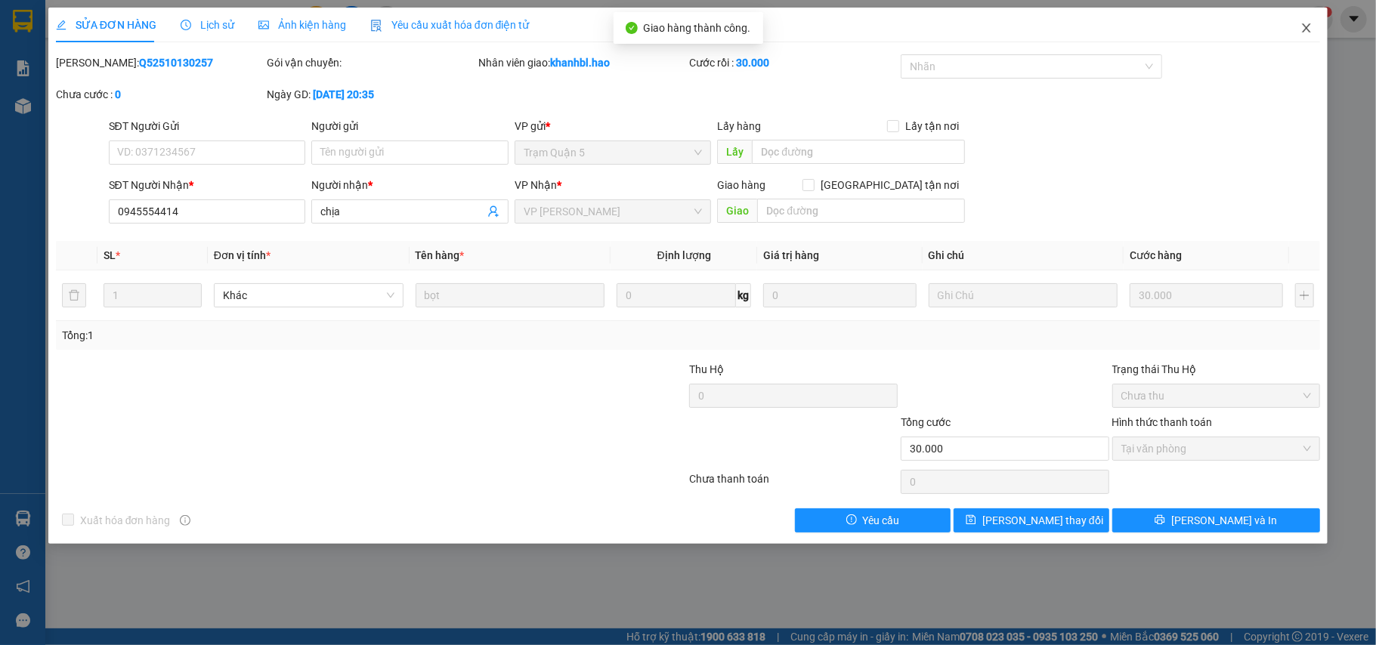
click at [1301, 28] on icon "close" at bounding box center [1307, 28] width 12 height 12
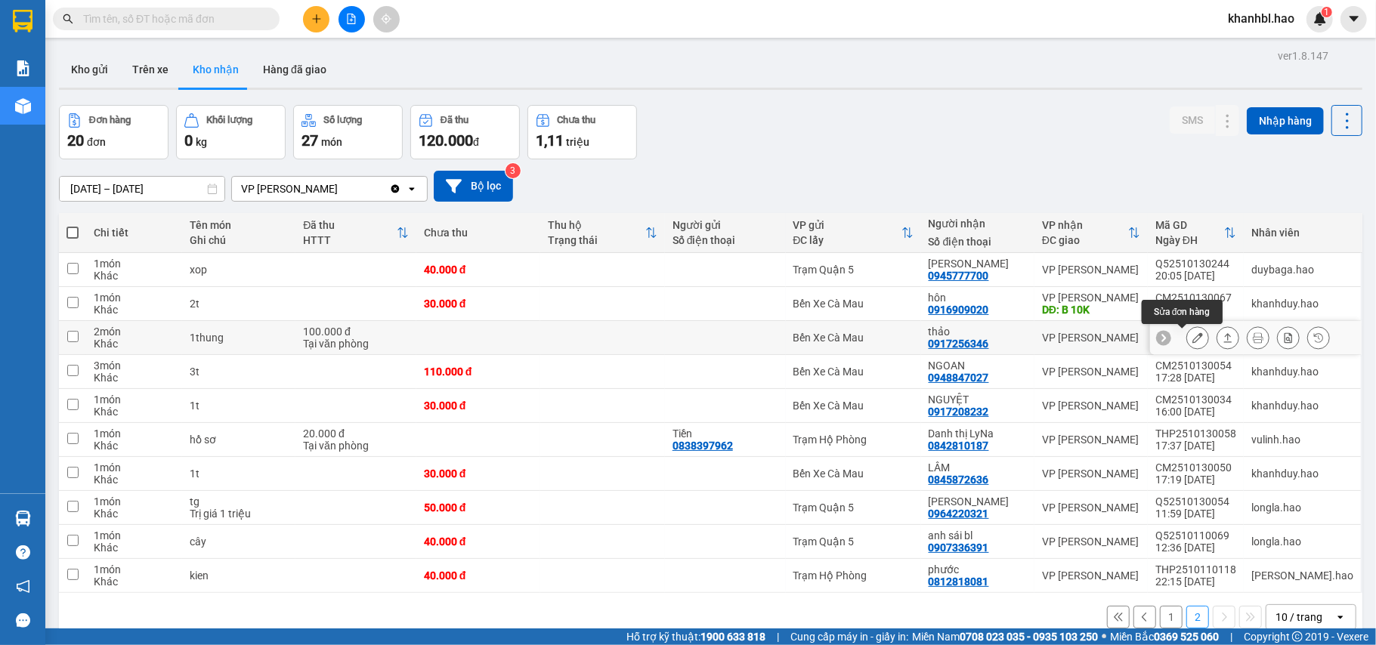
click at [1193, 342] on icon at bounding box center [1198, 338] width 11 height 11
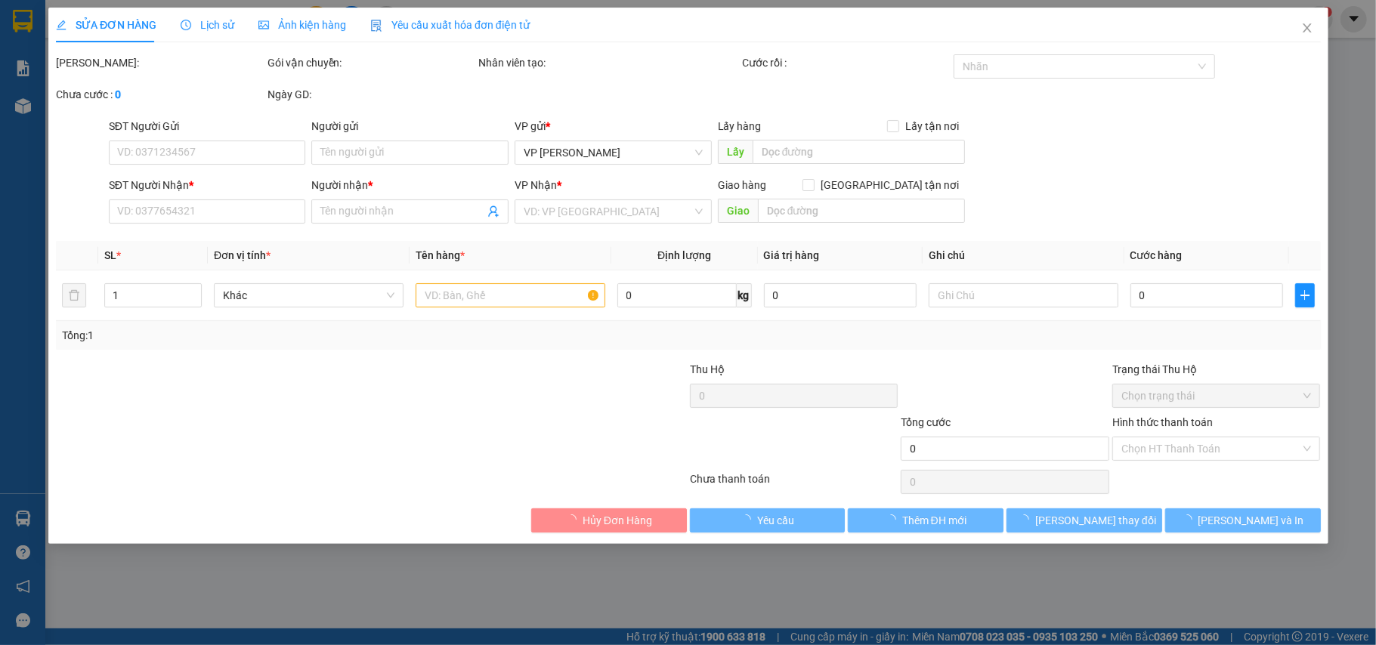
type input "0917256346"
type input "thảo"
type input "100.000"
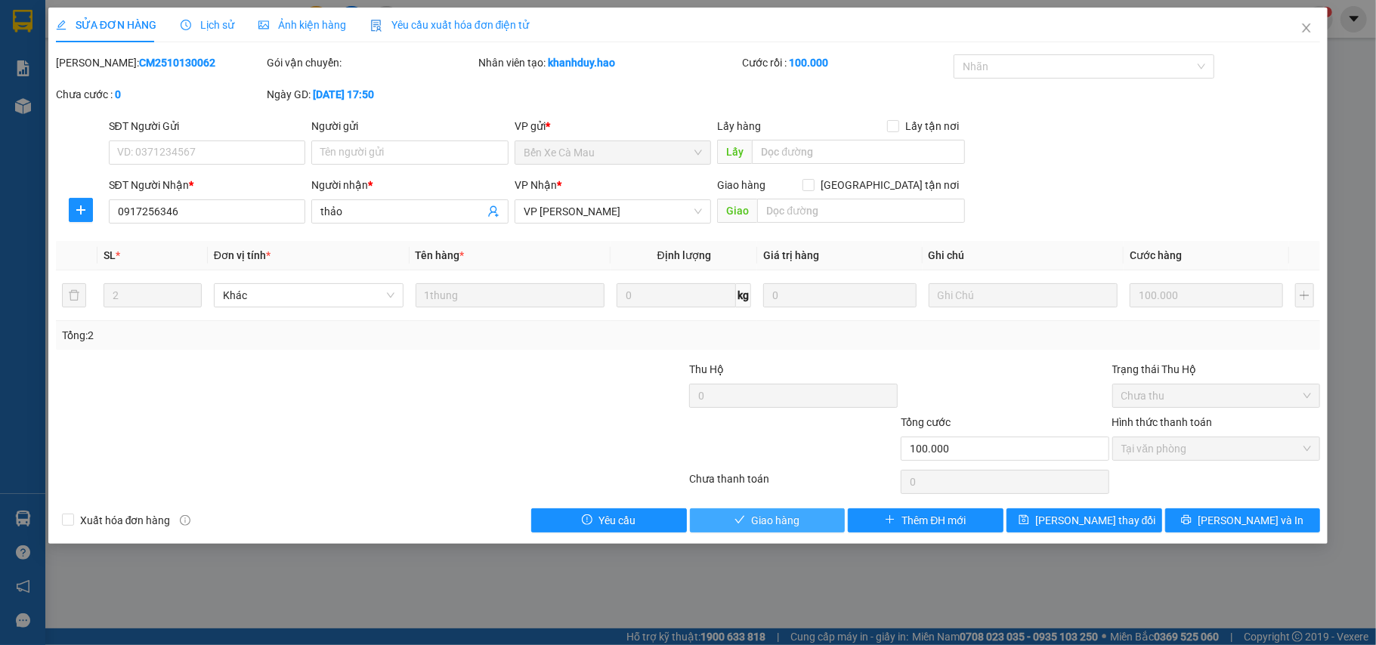
drag, startPoint x: 801, startPoint y: 524, endPoint x: 823, endPoint y: 502, distance: 31.0
click at [802, 524] on button "Giao hàng" at bounding box center [768, 521] width 156 height 24
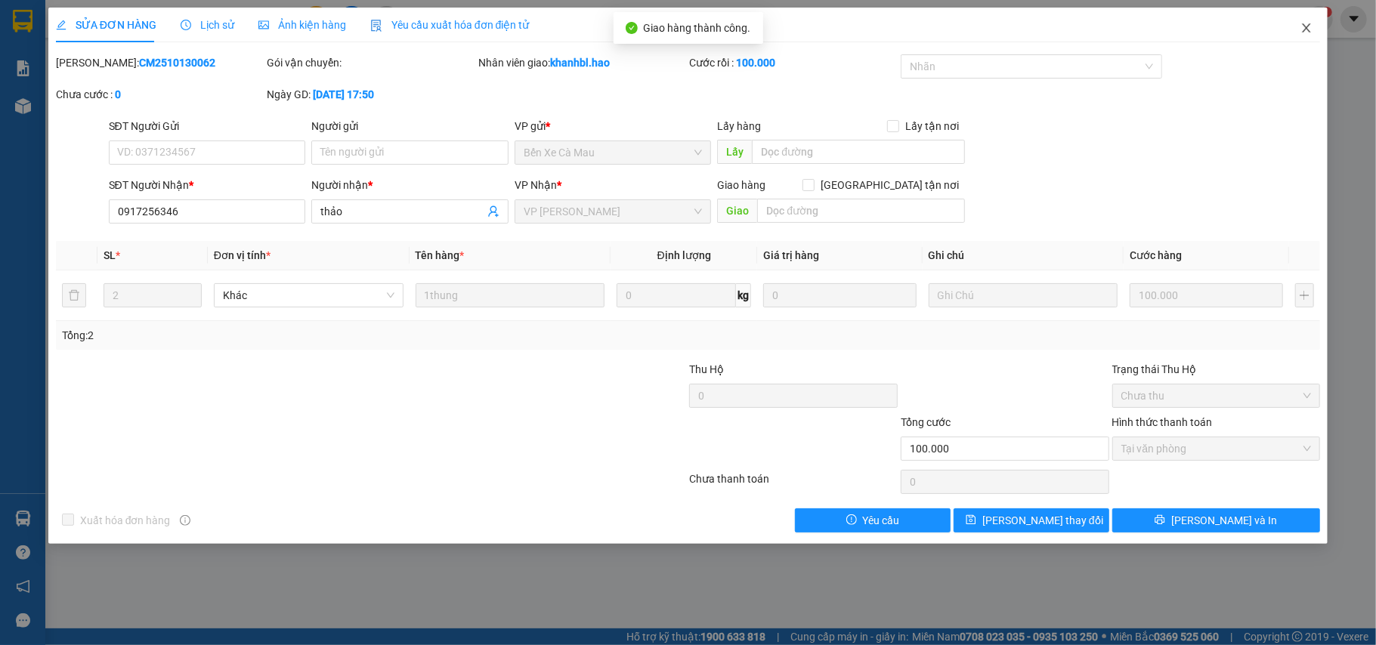
click at [1307, 29] on icon "close" at bounding box center [1307, 27] width 8 height 9
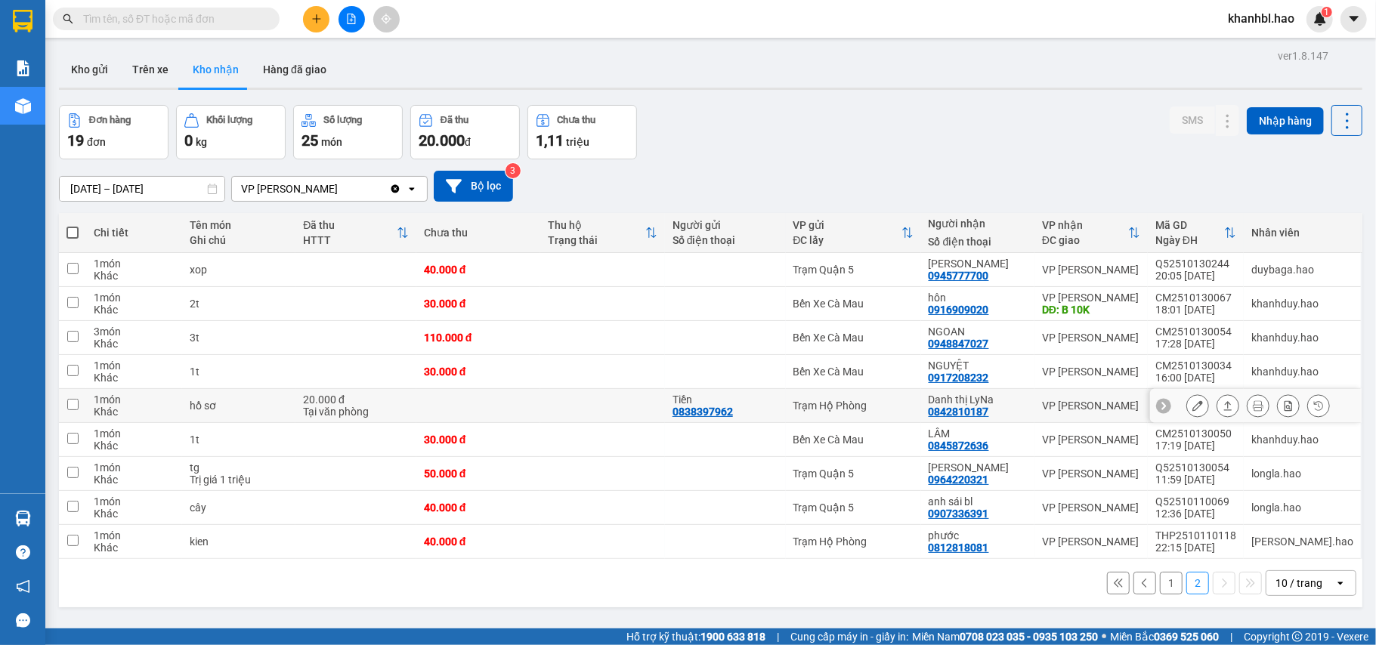
click at [1193, 410] on icon at bounding box center [1198, 406] width 11 height 11
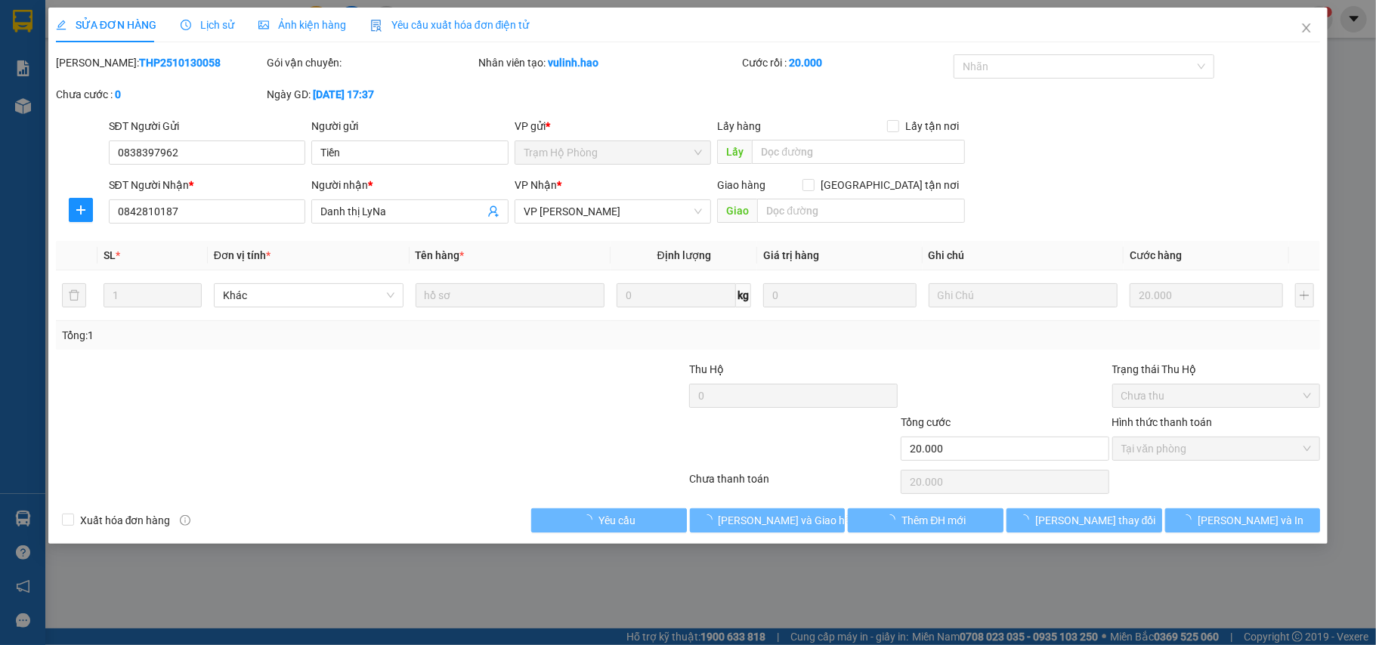
type input "0838397962"
type input "Tiền"
type input "0842810187"
type input "Danh thị LyNa"
type input "20.000"
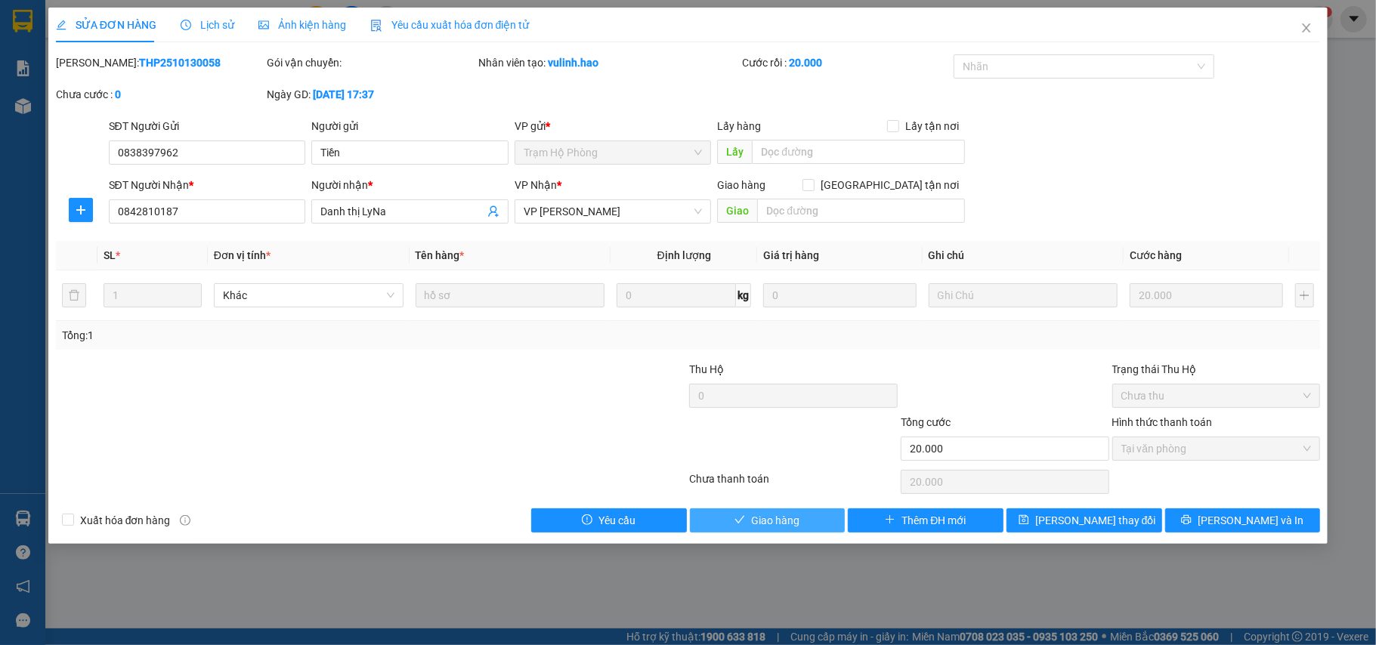
drag, startPoint x: 769, startPoint y: 530, endPoint x: 856, endPoint y: 450, distance: 117.7
click at [778, 529] on span "Giao hàng" at bounding box center [775, 520] width 48 height 17
type input "0"
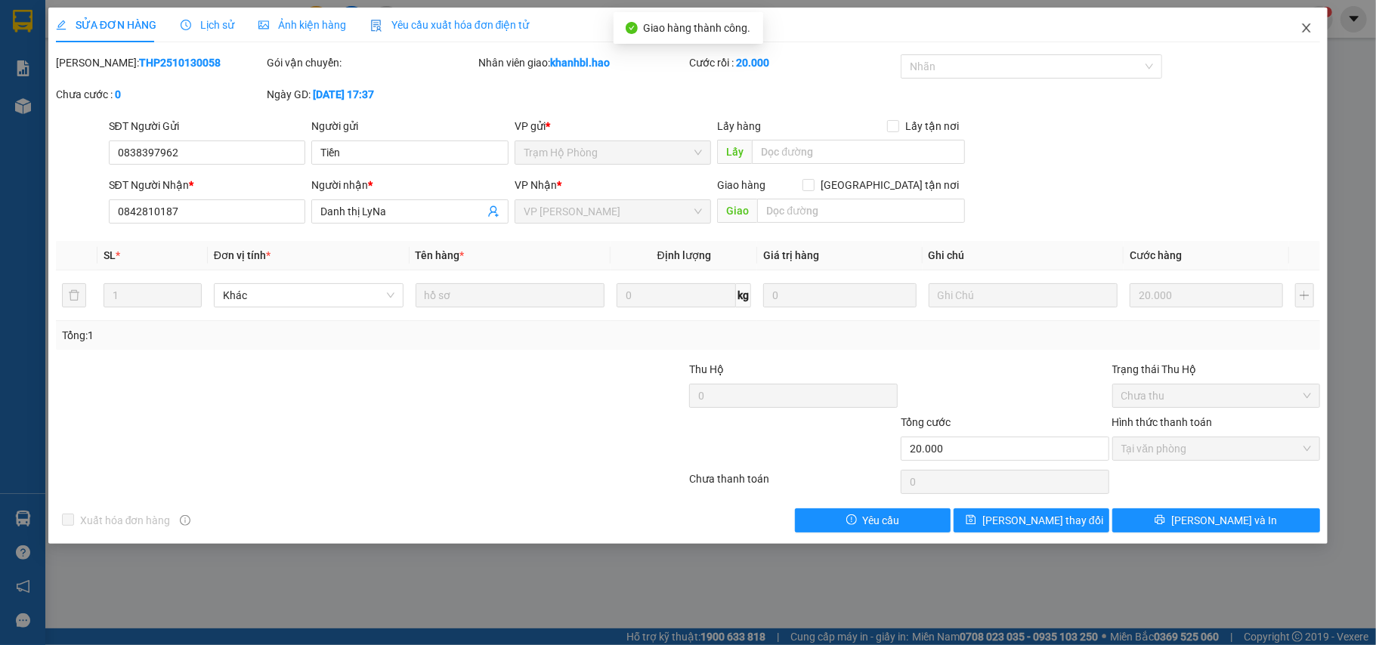
click at [1304, 26] on icon "close" at bounding box center [1307, 27] width 8 height 9
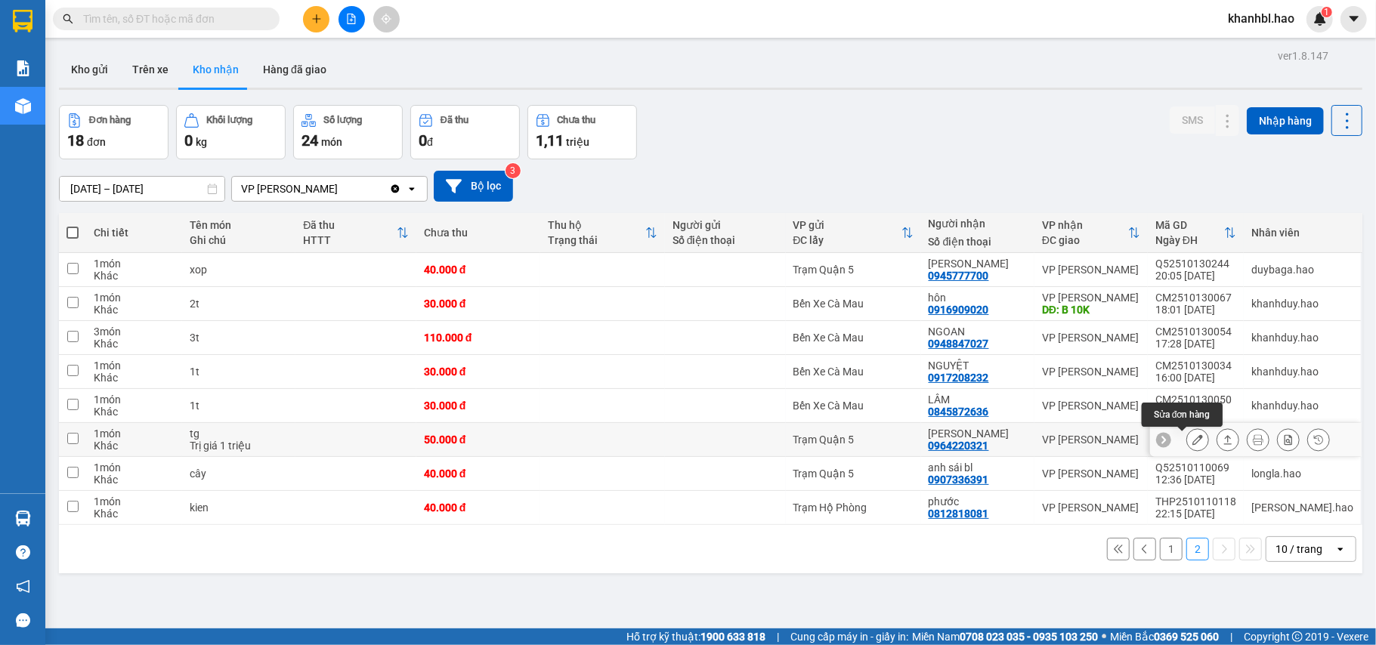
click at [1193, 445] on icon at bounding box center [1198, 440] width 11 height 11
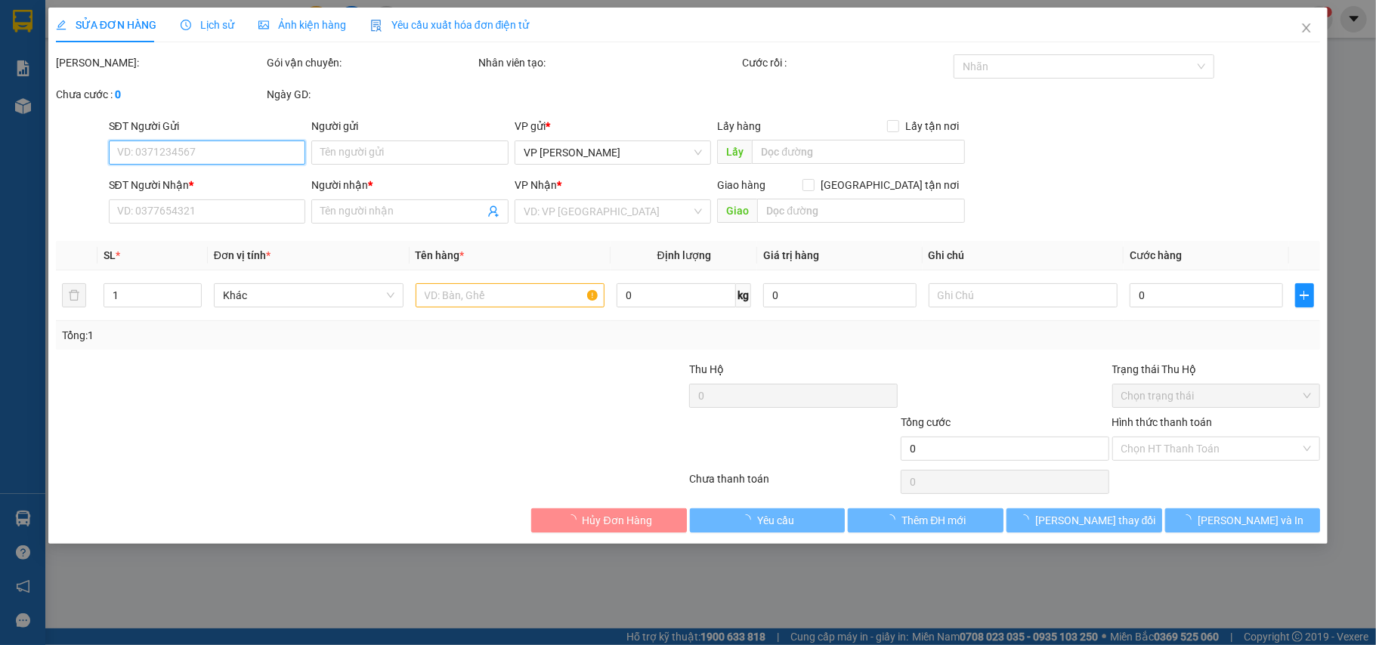
type input "0964220321"
type input "[PERSON_NAME]"
type input "50.000"
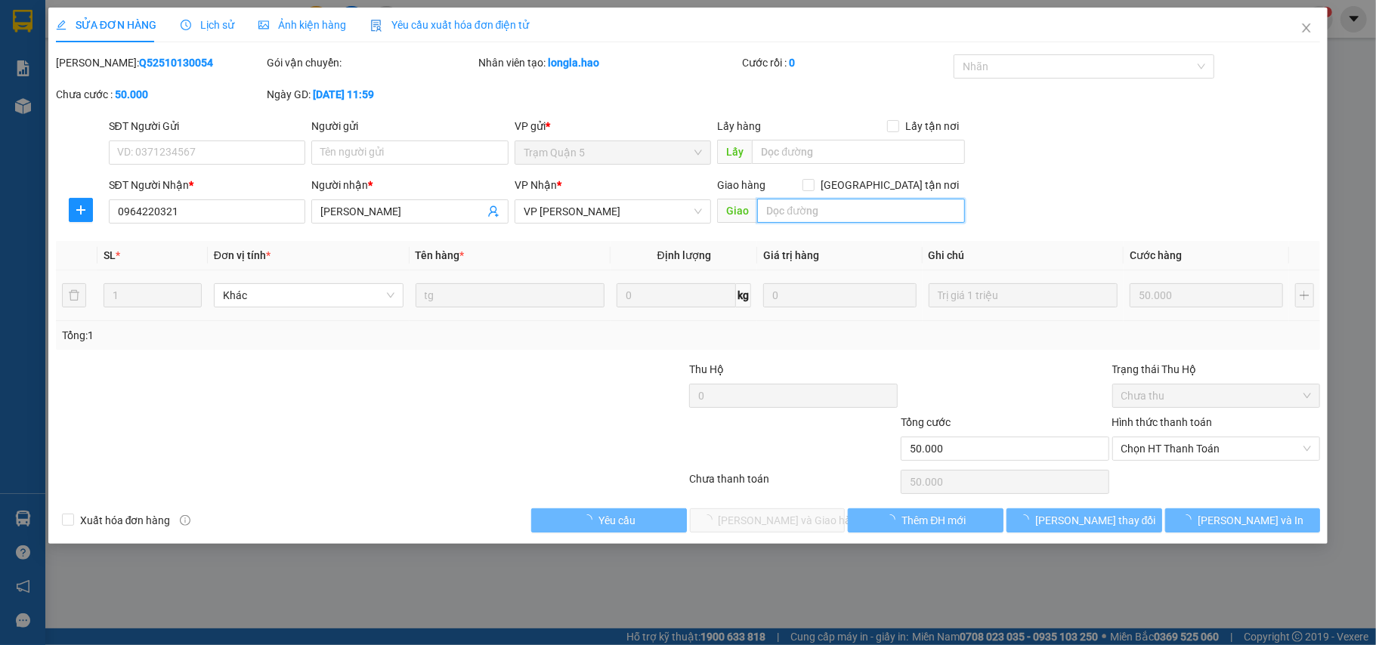
click at [806, 209] on input "text" at bounding box center [861, 211] width 208 height 24
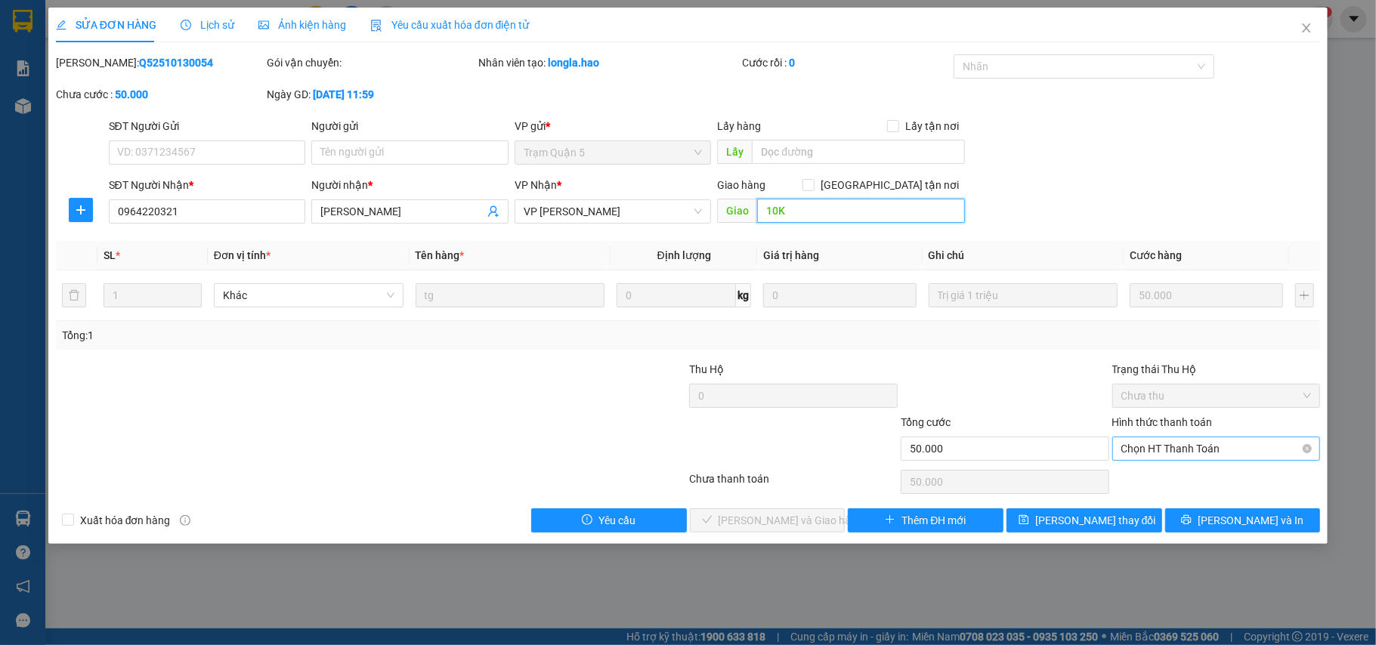
click at [1173, 449] on span "Chọn HT Thanh Toán" at bounding box center [1217, 449] width 190 height 23
type input "10K"
click at [1171, 478] on div "Tại văn phòng" at bounding box center [1217, 480] width 190 height 17
type input "0"
click at [738, 527] on span "[PERSON_NAME] và Giao hàng" at bounding box center [791, 520] width 145 height 17
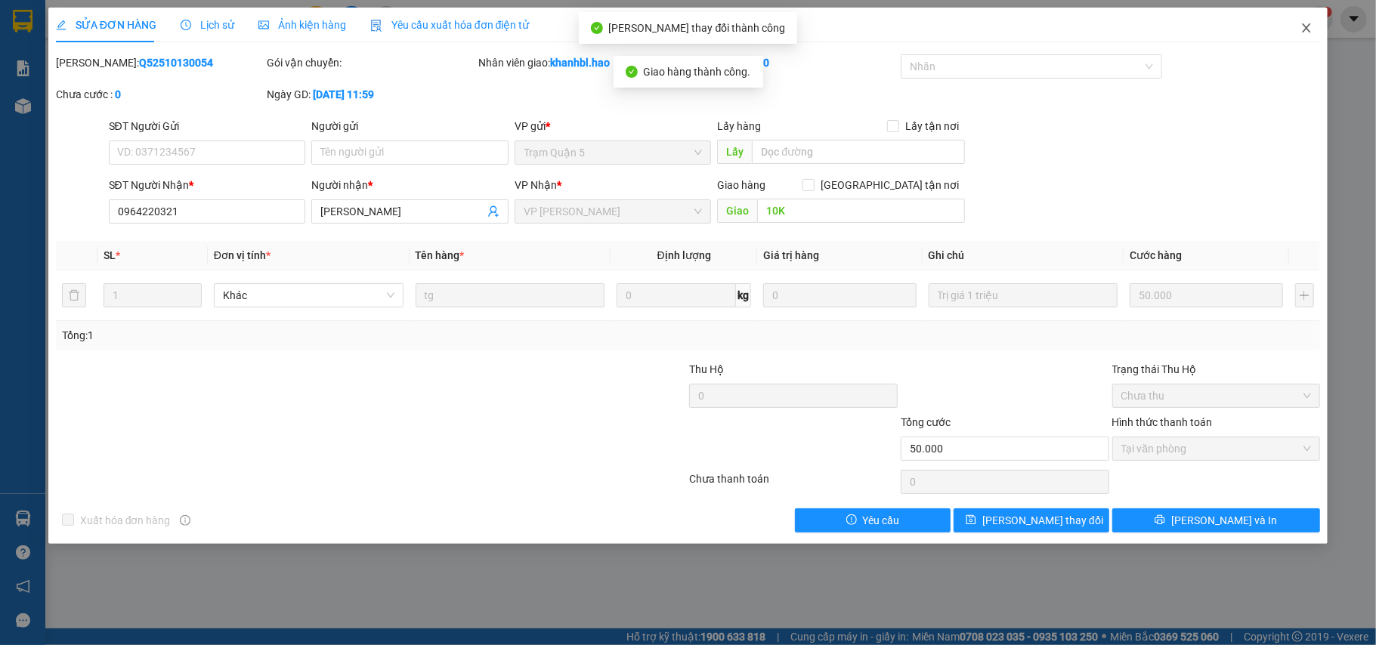
click at [1306, 27] on icon "close" at bounding box center [1307, 27] width 8 height 9
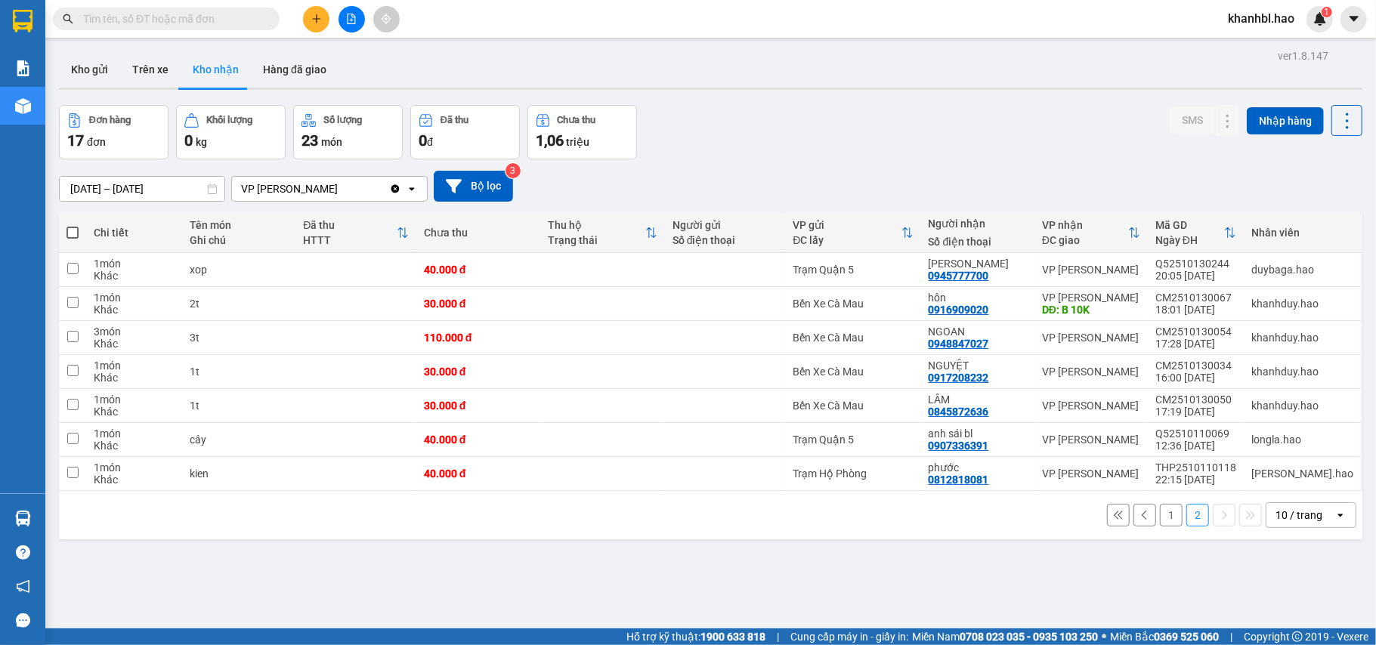
click at [1160, 520] on button "1" at bounding box center [1171, 515] width 23 height 23
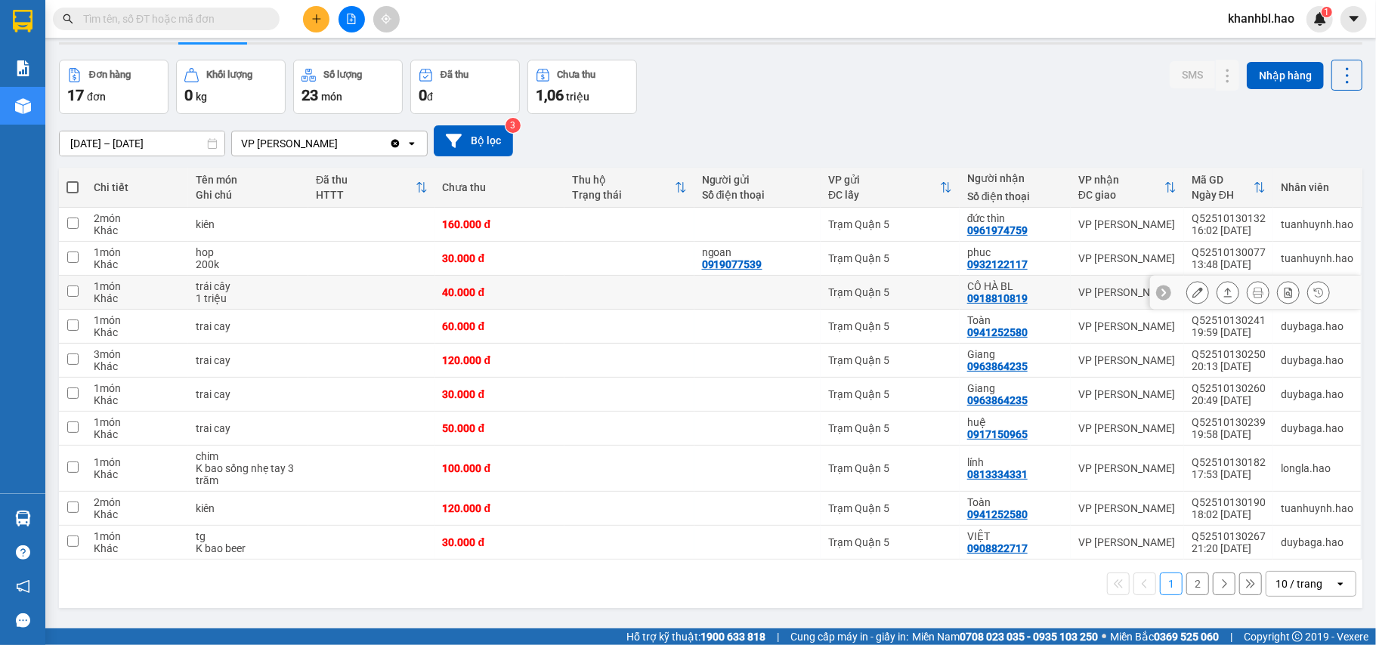
scroll to position [70, 0]
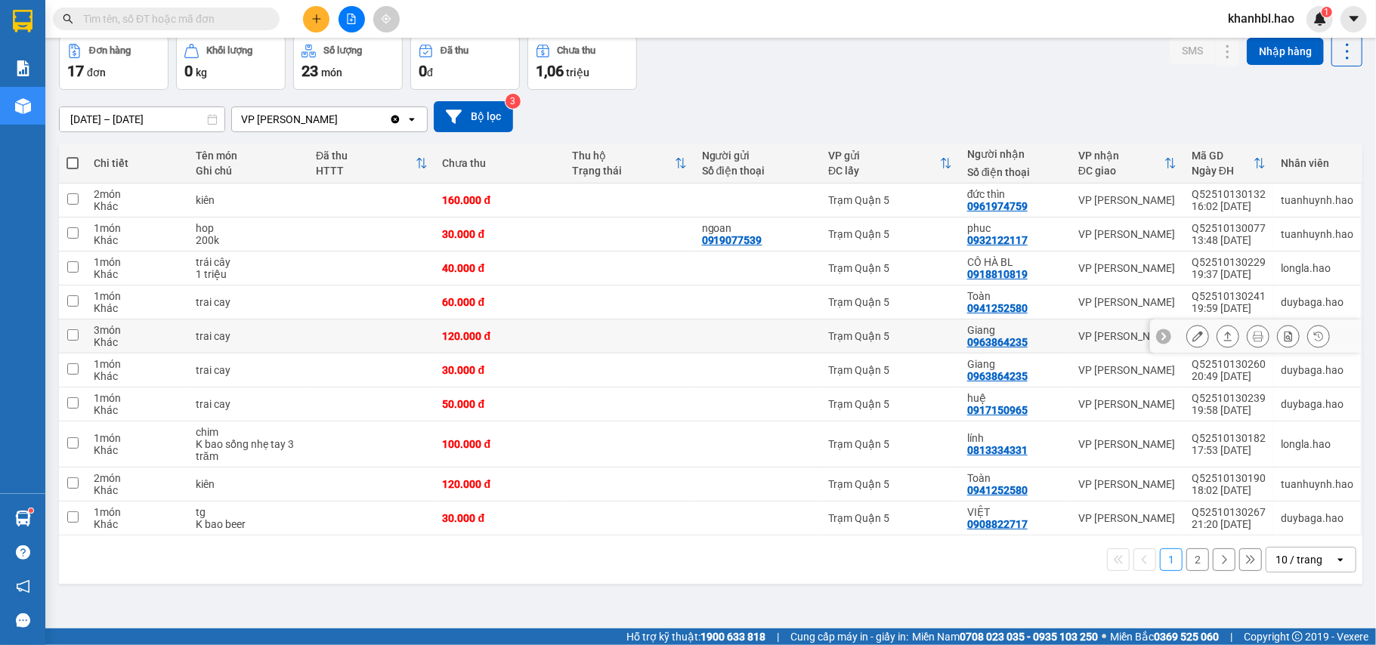
click at [990, 336] on div "Giang" at bounding box center [1015, 330] width 96 height 12
checkbox input "true"
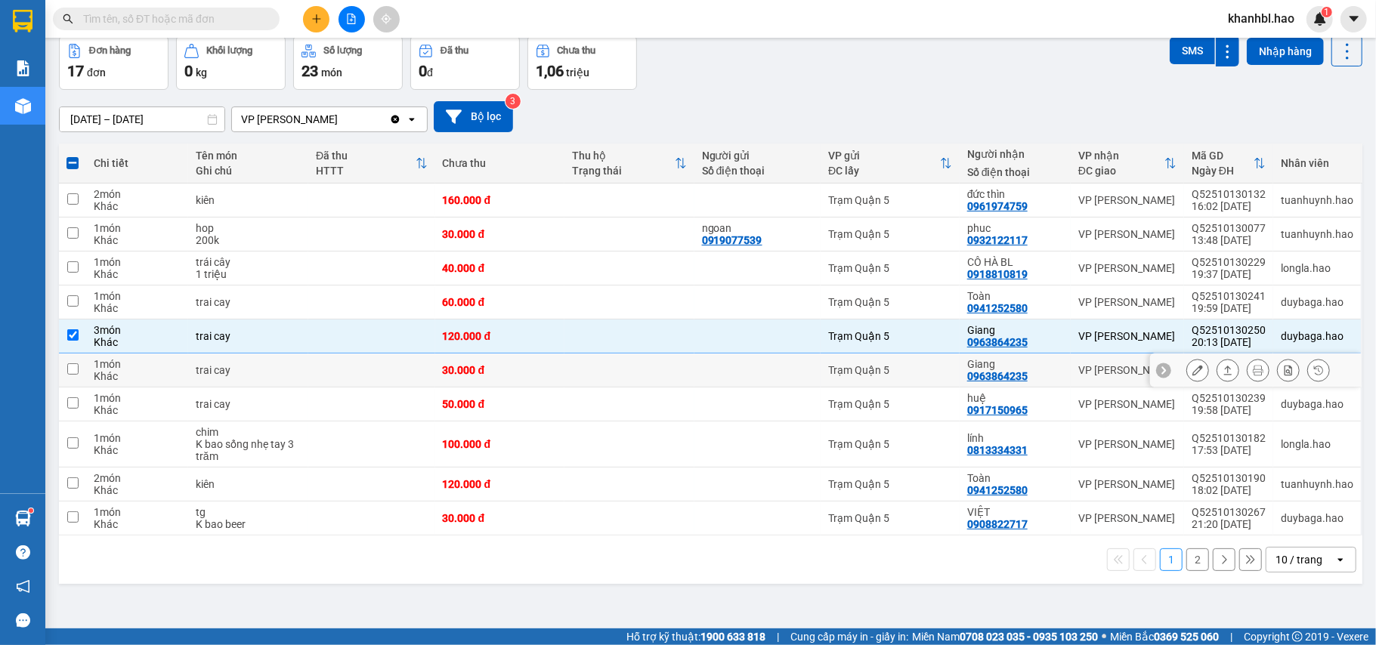
click at [1020, 373] on div "Giang 0963864235" at bounding box center [1015, 370] width 96 height 24
checkbox input "true"
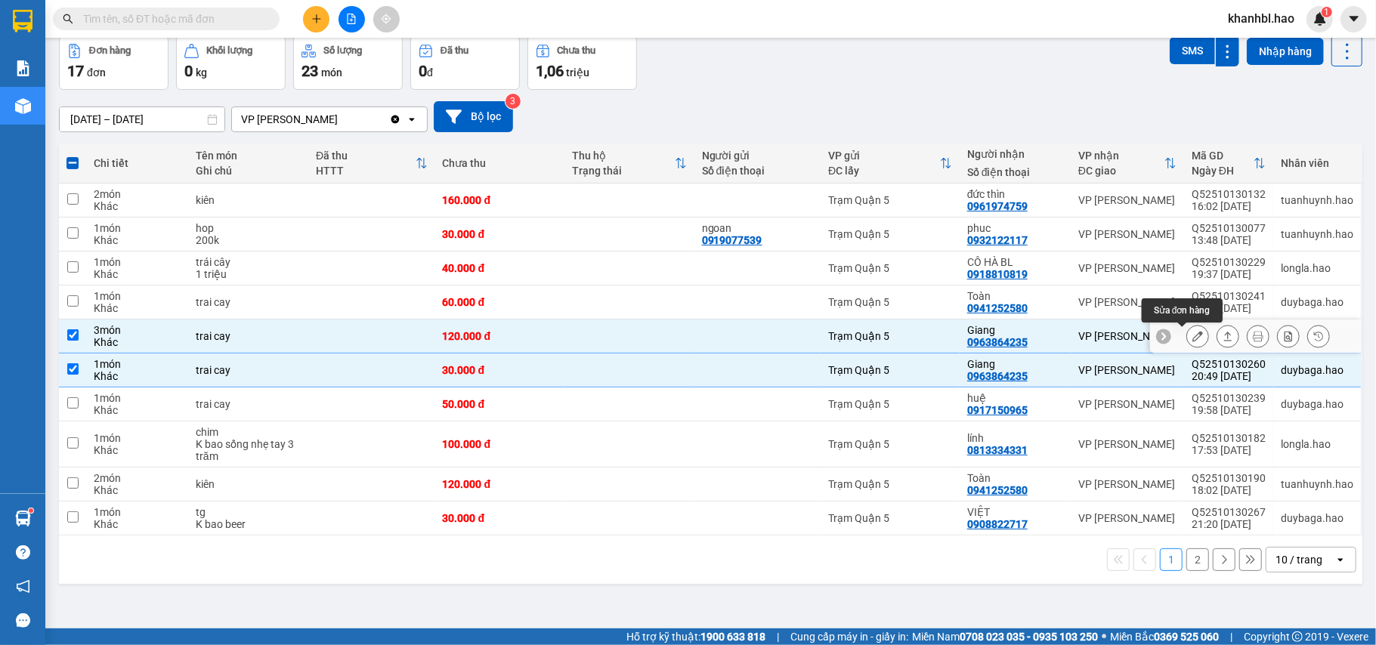
click at [1193, 336] on icon at bounding box center [1198, 336] width 11 height 11
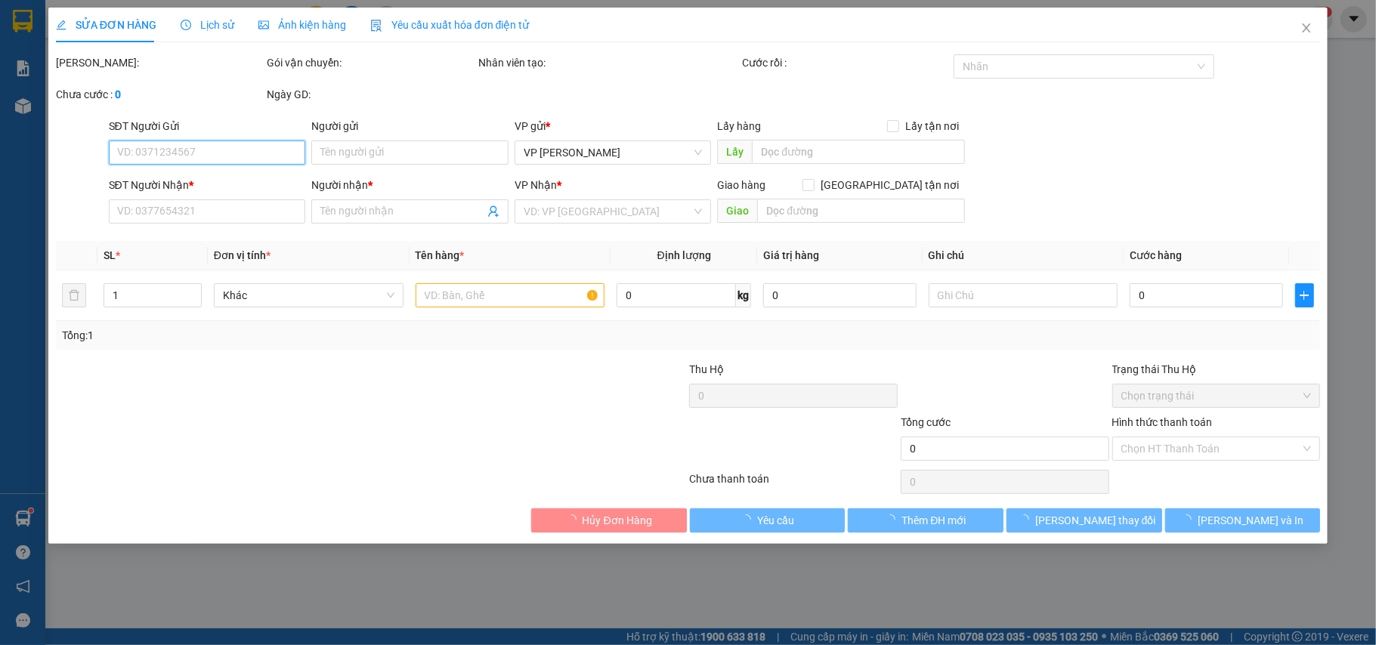
type input "0963864235"
type input "Giang"
type input "120.000"
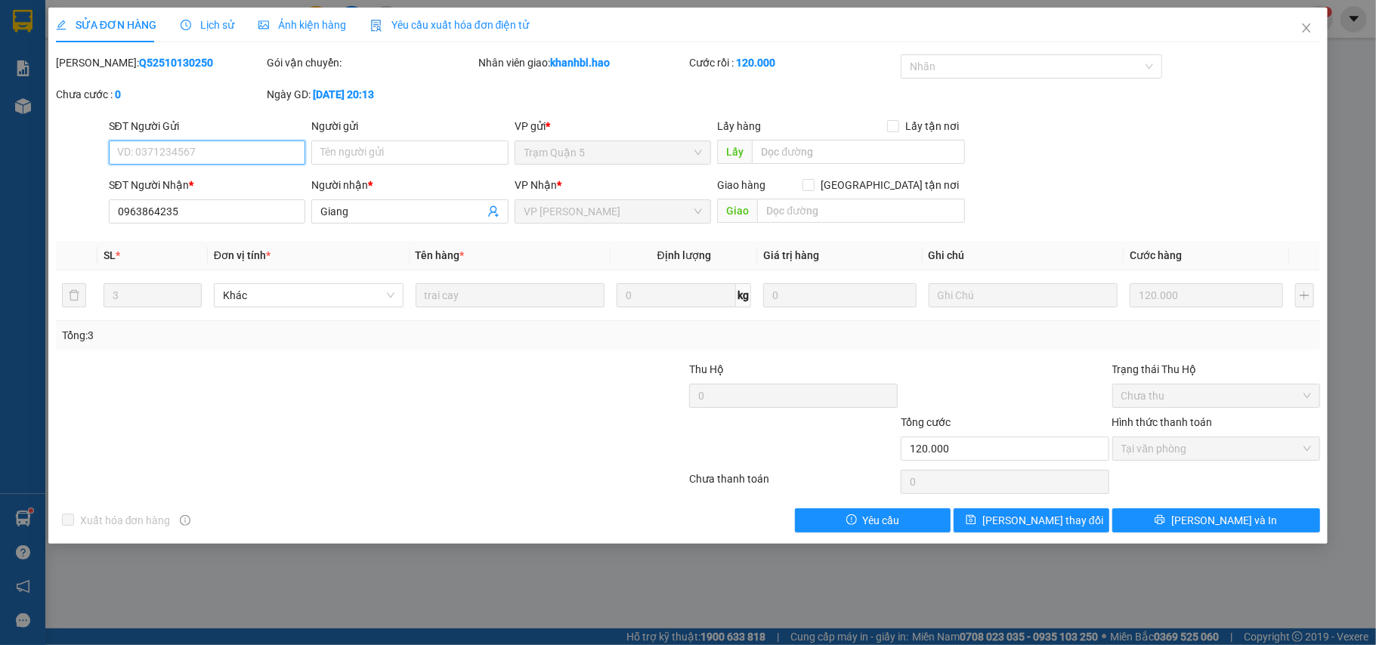
click at [1223, 454] on span "Tại văn phòng" at bounding box center [1217, 449] width 190 height 23
click at [1304, 25] on icon "close" at bounding box center [1307, 28] width 12 height 12
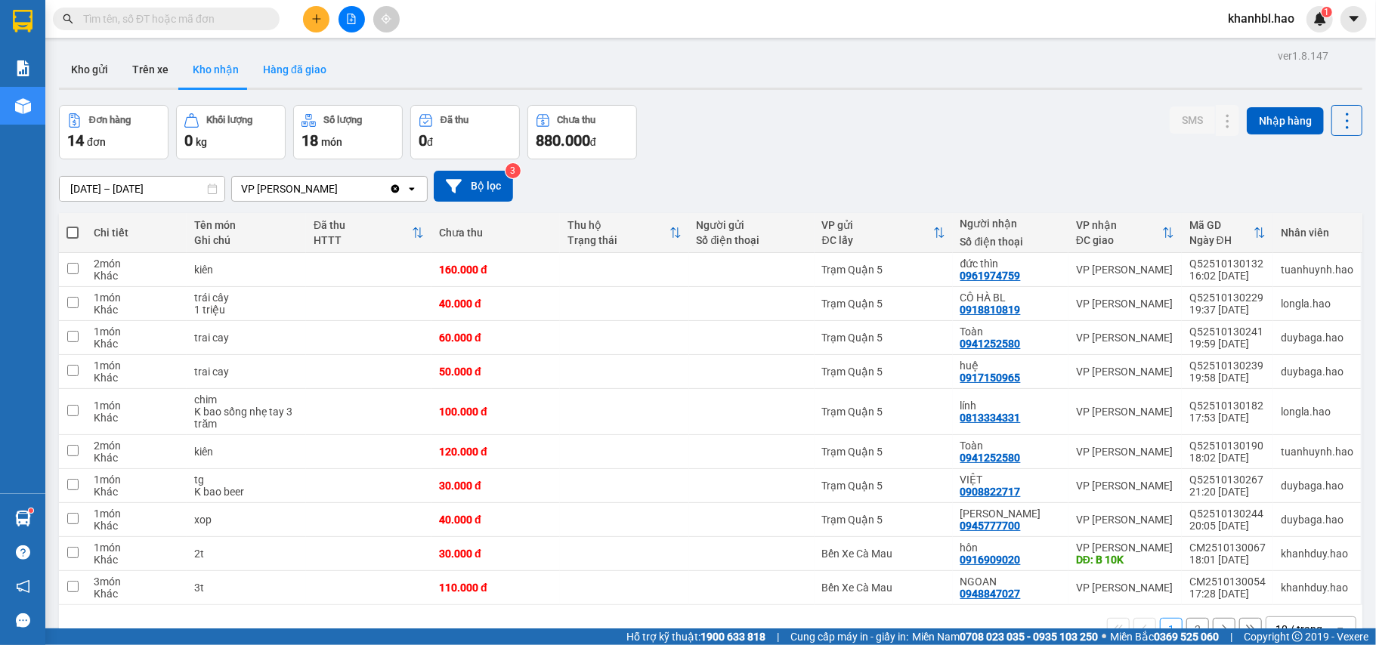
click at [287, 73] on button "Hàng đã giao" at bounding box center [295, 69] width 88 height 36
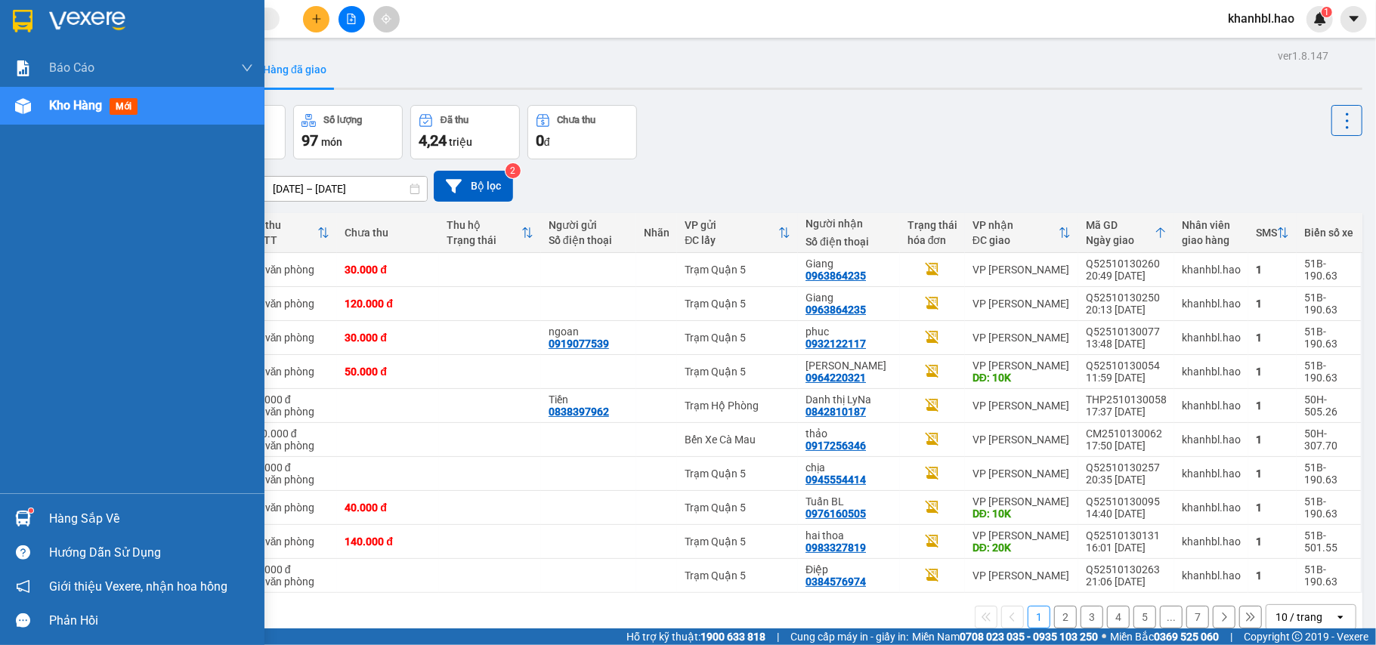
click at [27, 25] on img at bounding box center [23, 21] width 20 height 23
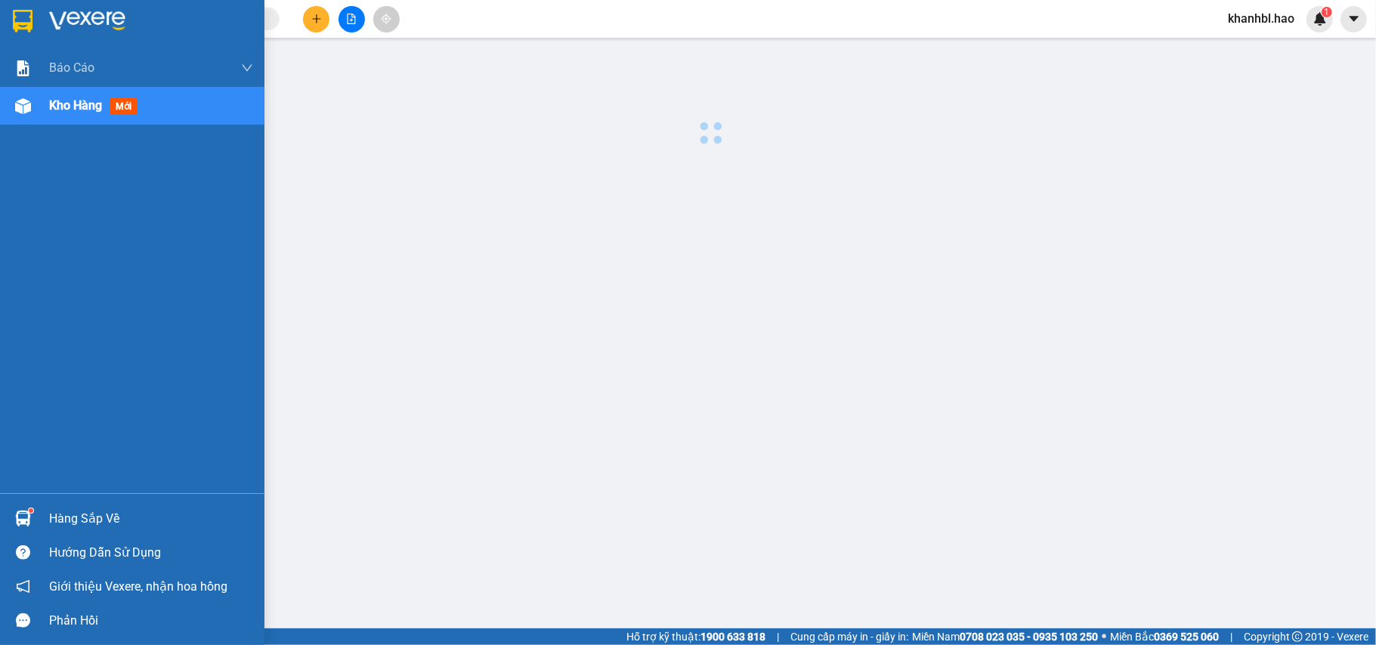
click at [27, 25] on img at bounding box center [23, 21] width 20 height 23
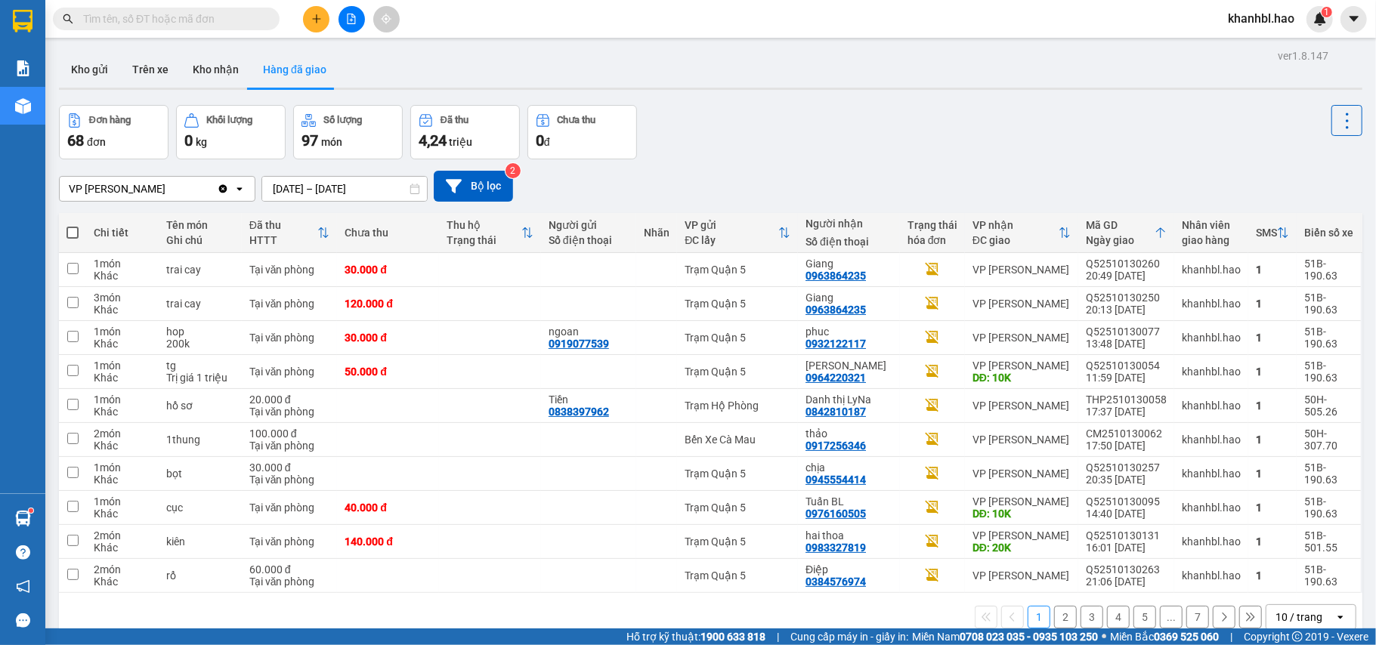
click at [276, 73] on button "Hàng đã giao" at bounding box center [295, 69] width 88 height 36
click at [82, 63] on button "Kho gửi" at bounding box center [89, 69] width 61 height 36
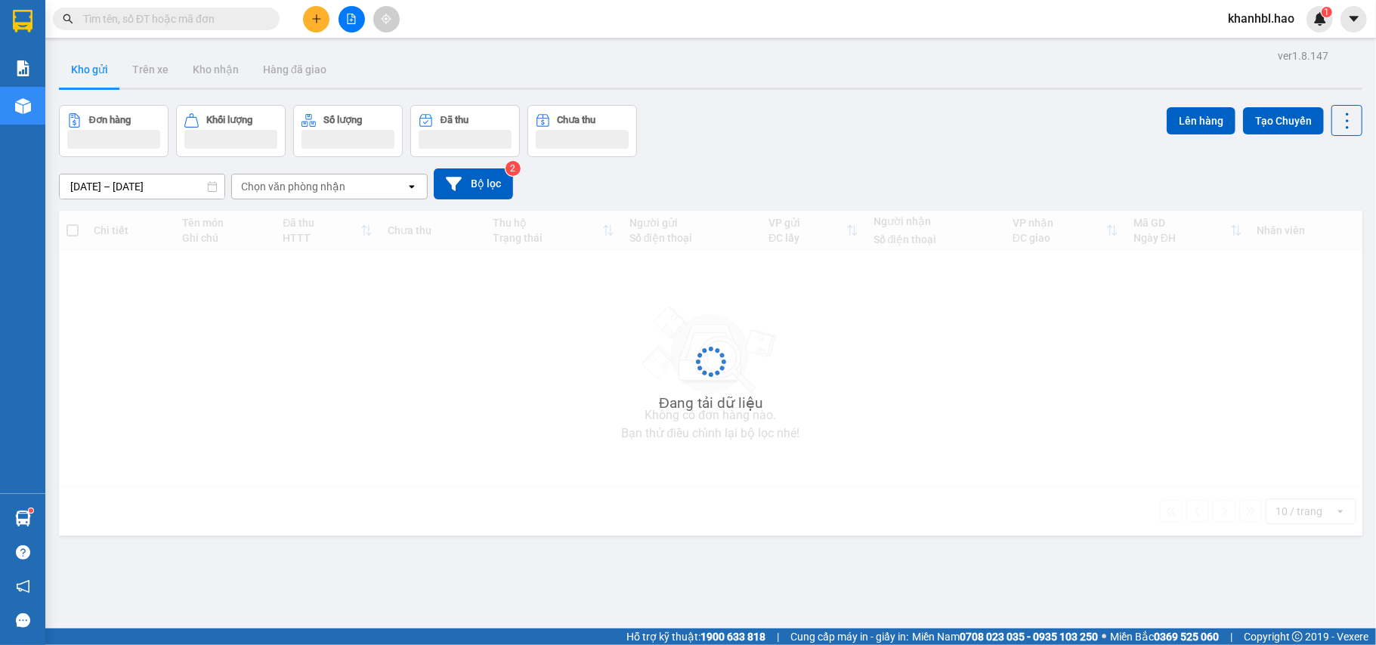
click at [82, 63] on button "Kho gửi" at bounding box center [89, 69] width 61 height 36
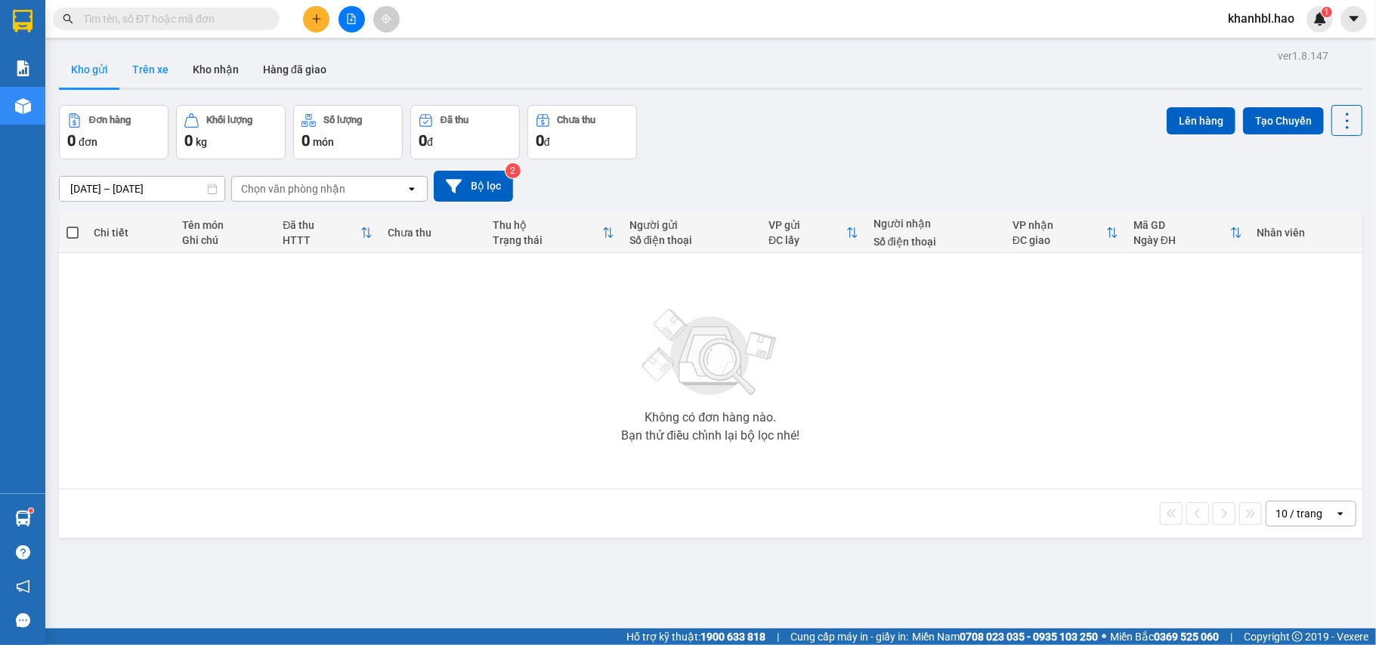
click at [124, 64] on button "Trên xe" at bounding box center [150, 69] width 60 height 36
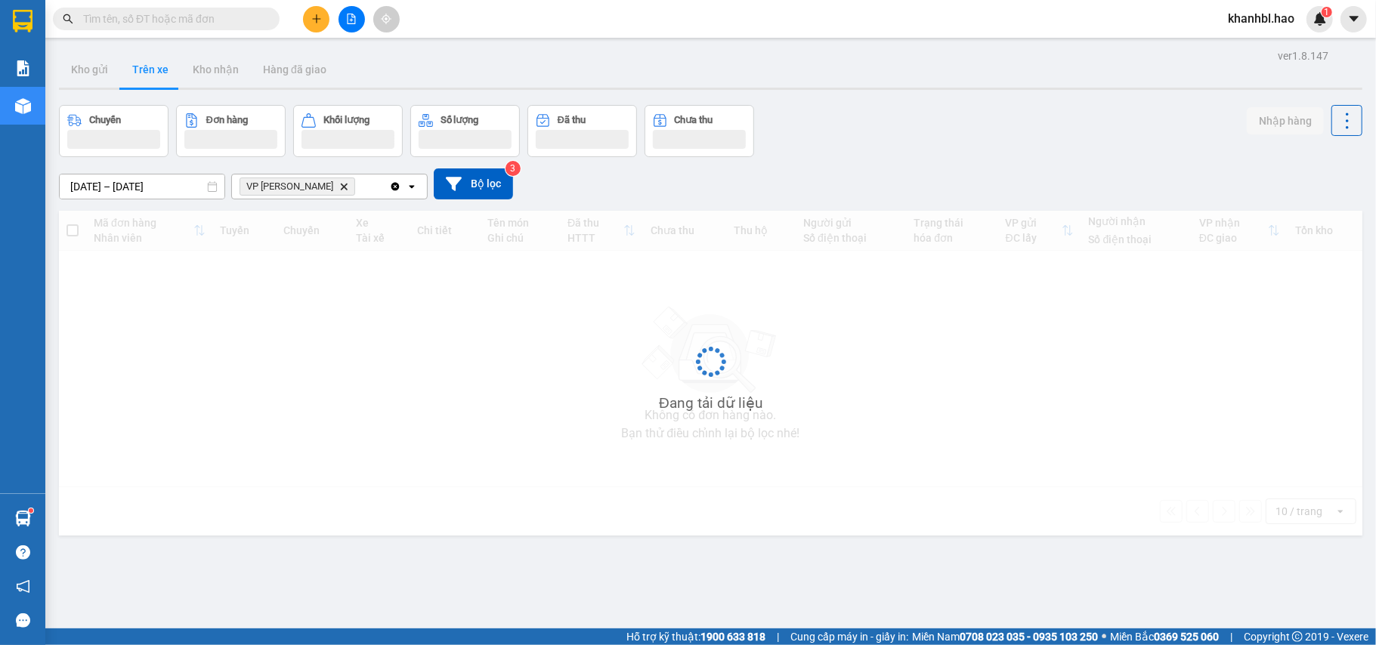
click at [124, 64] on button "Trên xe" at bounding box center [150, 69] width 60 height 36
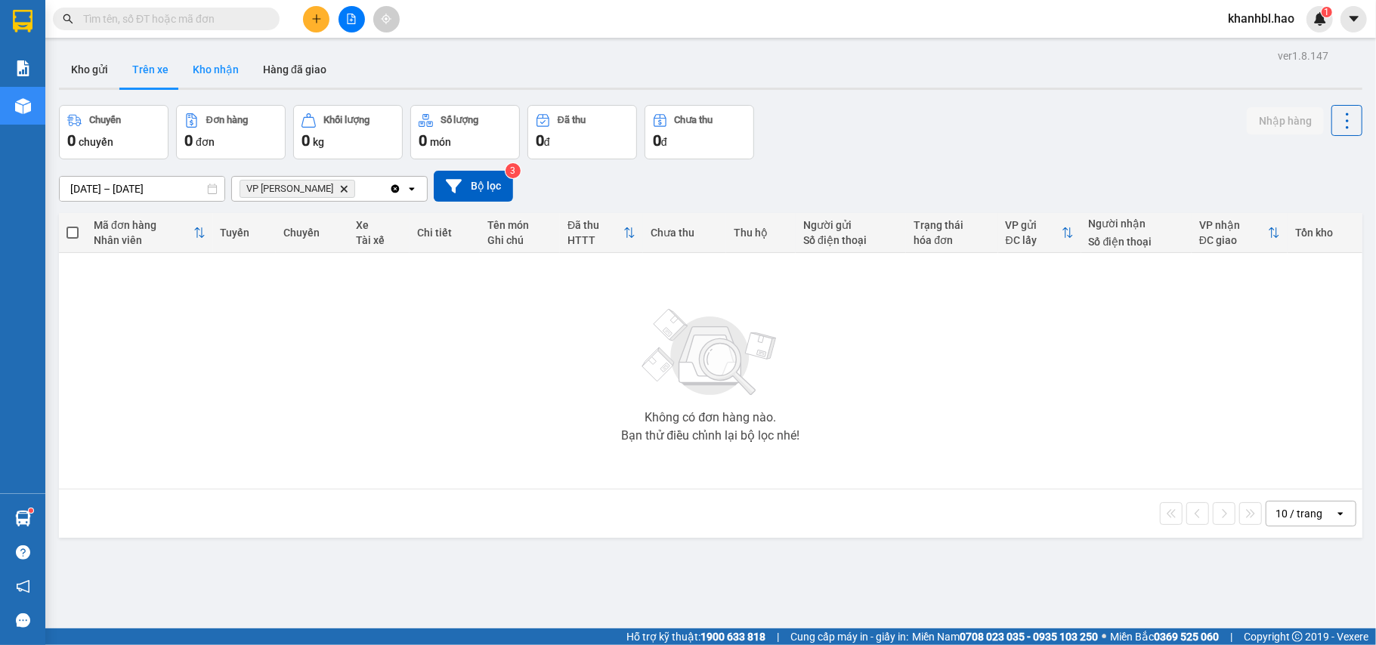
click at [198, 59] on button "Kho nhận" at bounding box center [216, 69] width 70 height 36
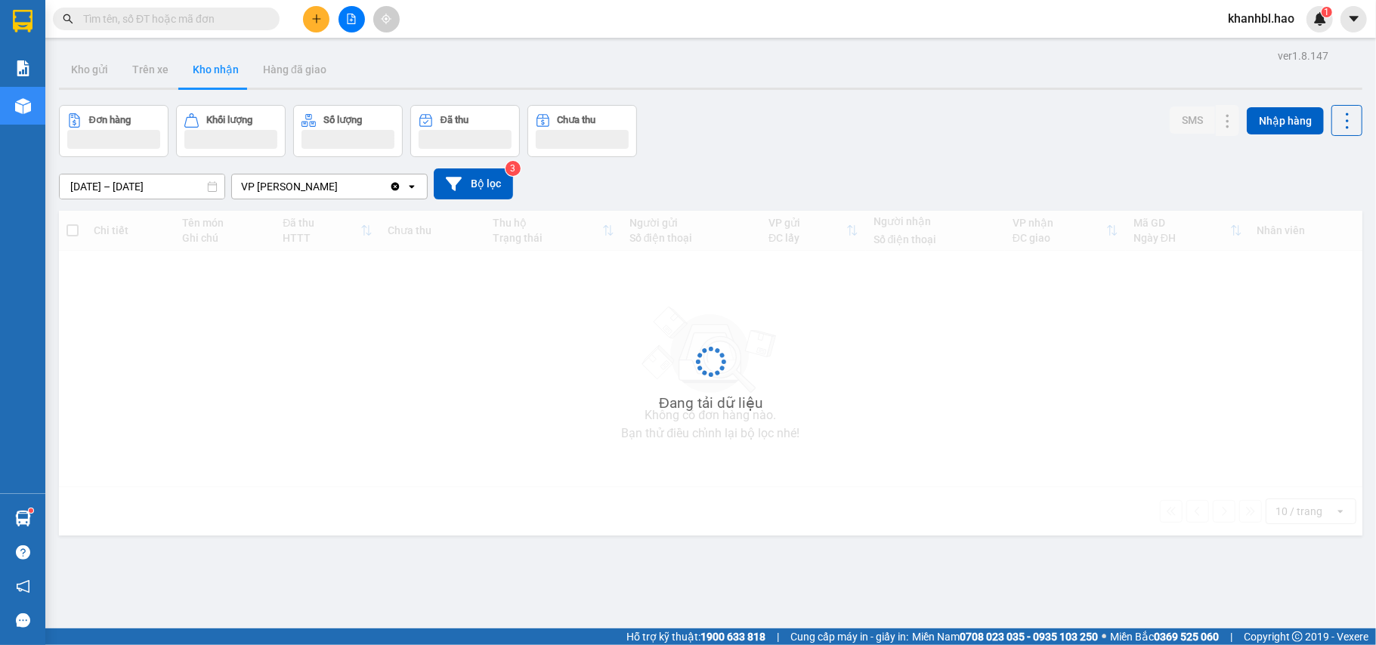
click at [198, 59] on button "Kho nhận" at bounding box center [216, 69] width 70 height 36
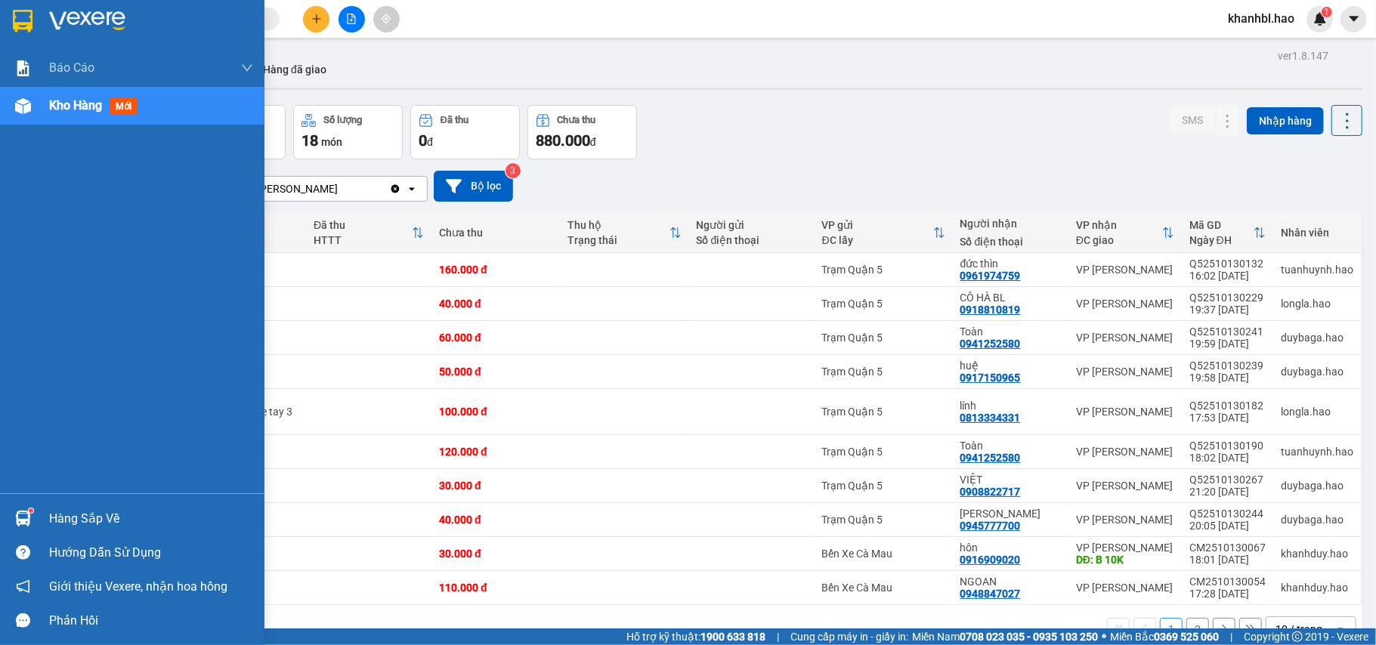
click at [18, 15] on img at bounding box center [23, 21] width 20 height 23
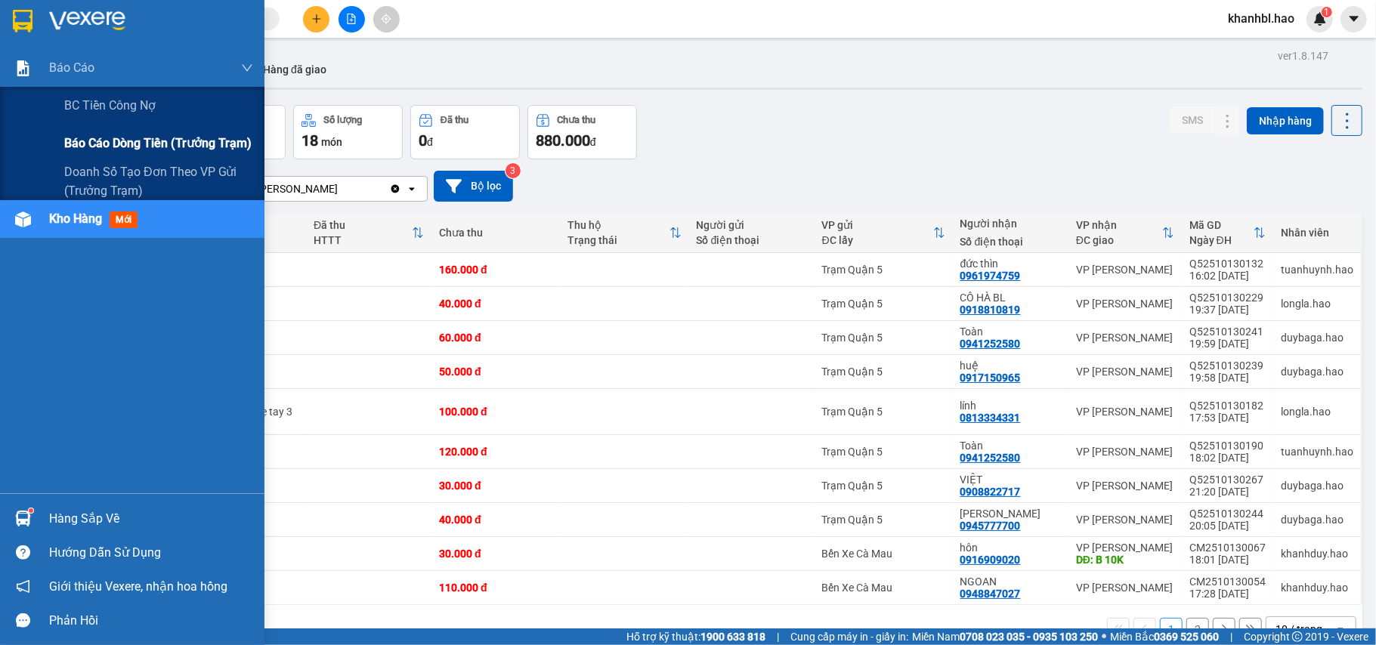
click at [58, 142] on div "Báo cáo dòng tiền (trưởng trạm)" at bounding box center [132, 144] width 265 height 38
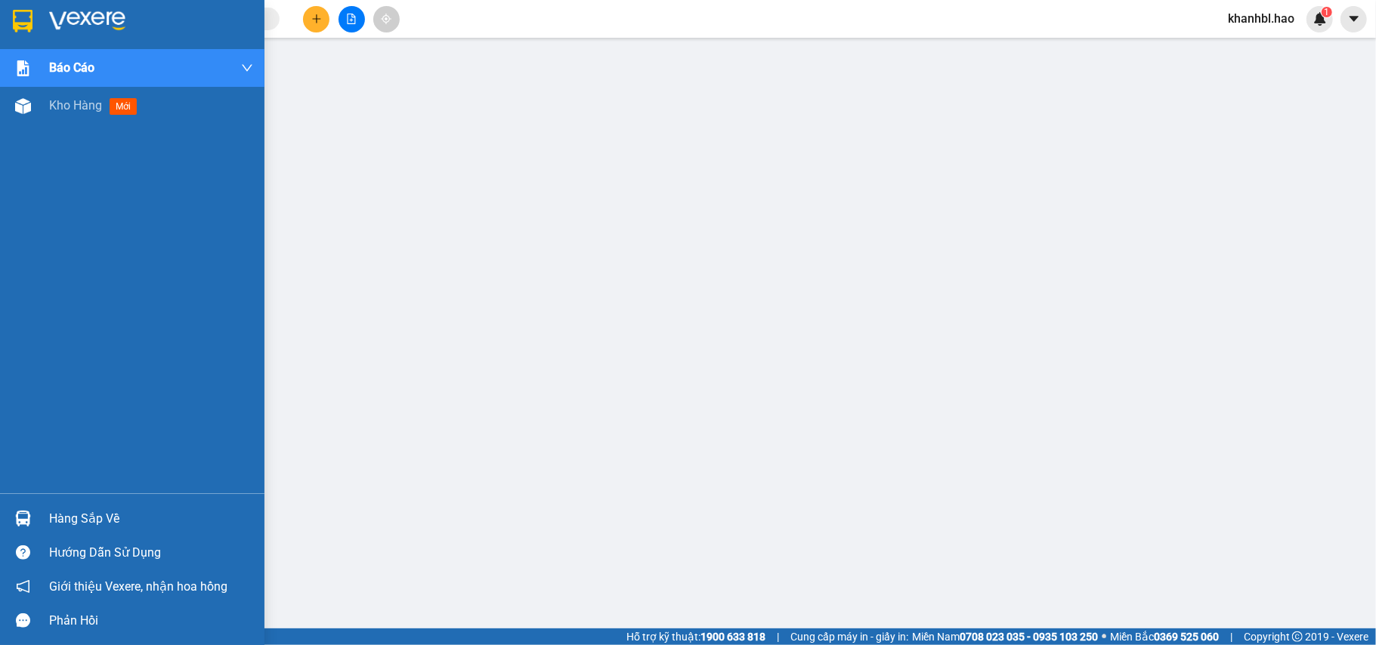
click at [29, 19] on img at bounding box center [23, 21] width 20 height 23
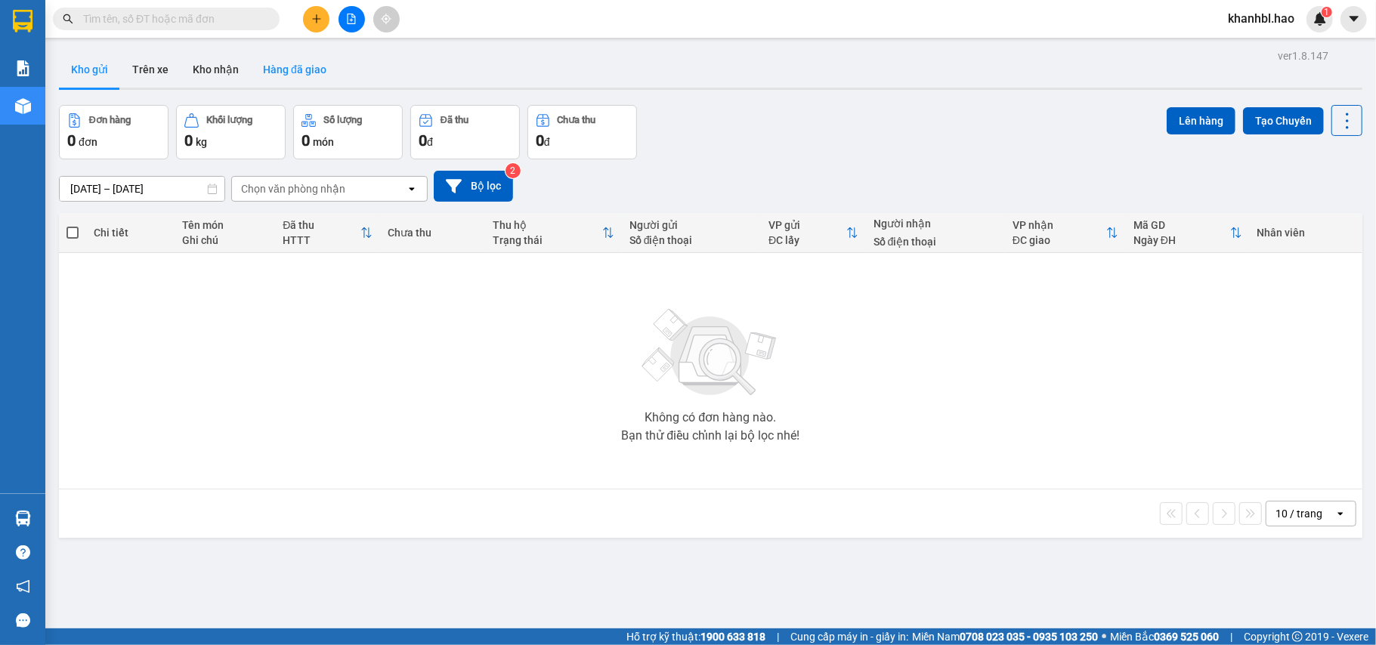
click at [282, 60] on button "Hàng đã giao" at bounding box center [295, 69] width 88 height 36
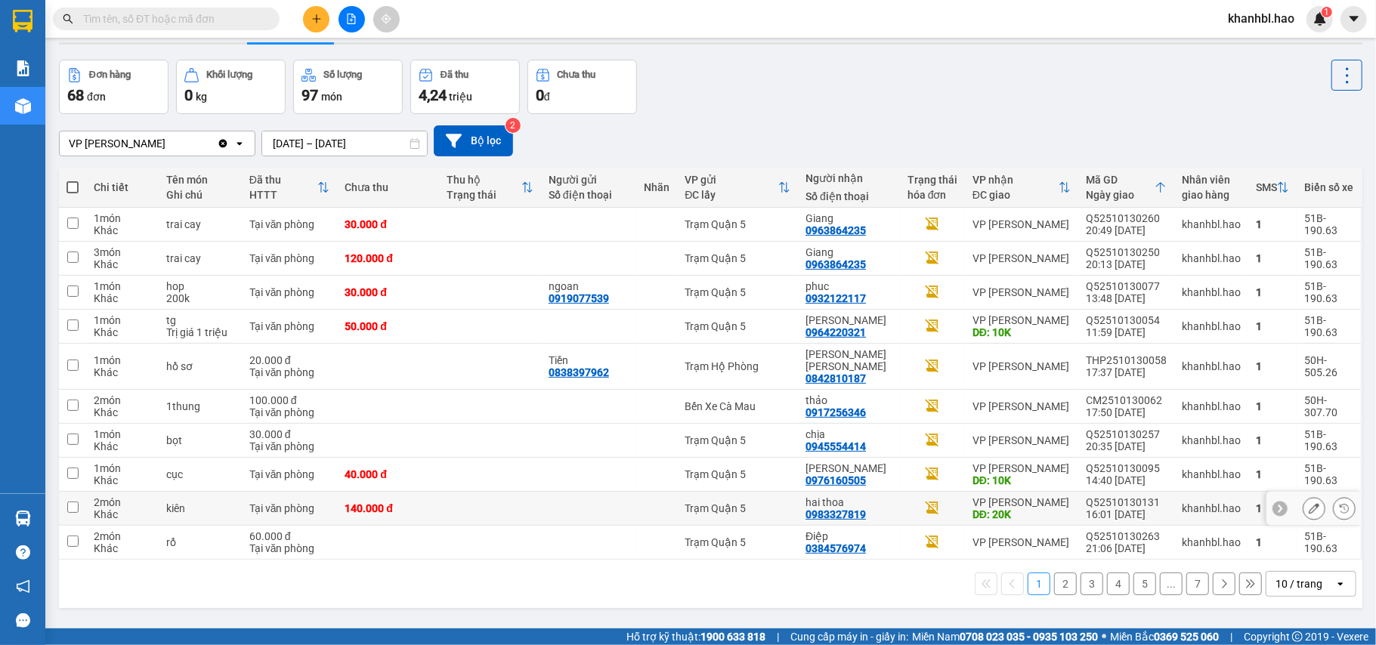
scroll to position [70, 0]
